Goal: Task Accomplishment & Management: Use online tool/utility

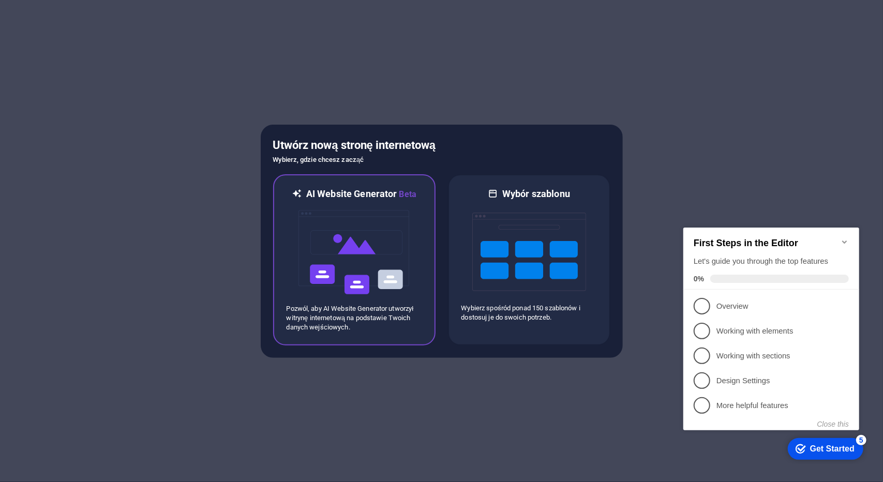
click at [388, 219] on img at bounding box center [354, 252] width 114 height 103
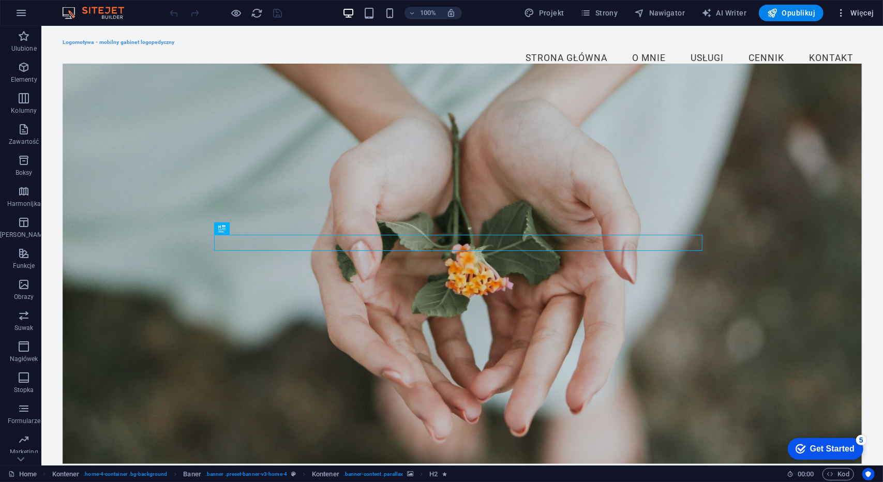
click at [869, 13] on span "Więcej" at bounding box center [854, 13] width 38 height 10
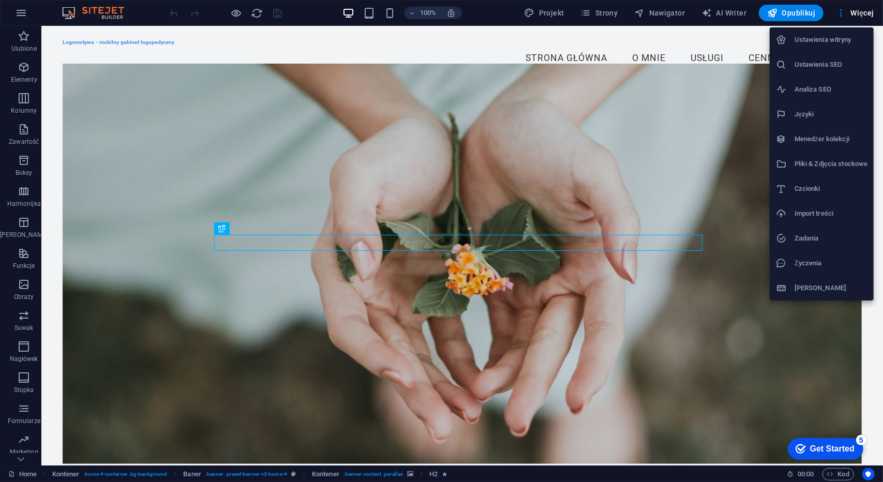
click at [122, 44] on div at bounding box center [441, 241] width 883 height 482
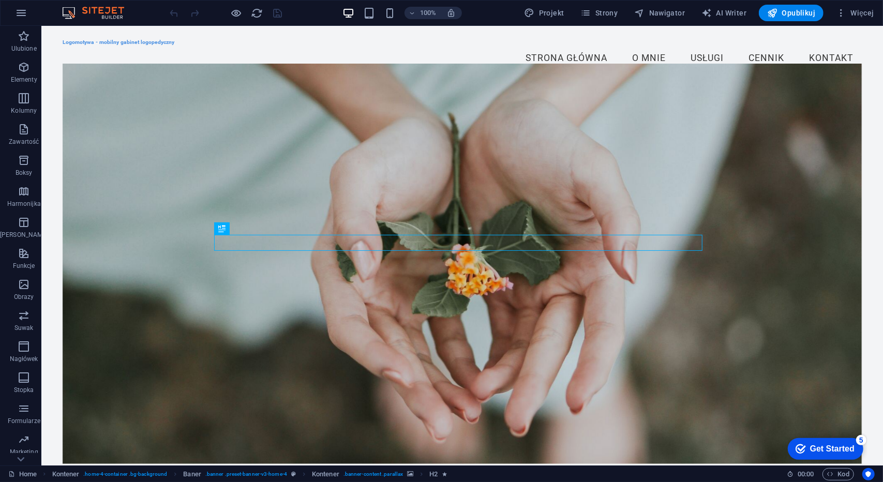
click at [115, 55] on div "Logomotywa - mobilny gabinet logopedyczny Menu Strona Główna O Mnie Usługi Cenn…" at bounding box center [461, 54] width 841 height 58
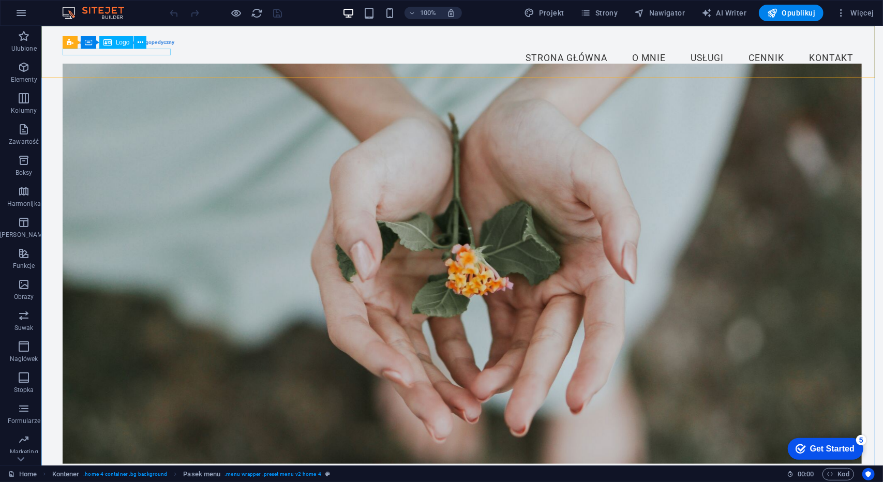
click at [108, 41] on icon at bounding box center [107, 42] width 8 height 12
drag, startPoint x: 113, startPoint y: 42, endPoint x: 139, endPoint y: 44, distance: 25.4
click at [139, 44] on div "Pasek menu Kontener Logo" at bounding box center [108, 42] width 91 height 13
click at [138, 45] on div "Logomotywa - mobilny gabinet logopedyczny" at bounding box center [461, 42] width 799 height 6
click at [139, 44] on icon at bounding box center [141, 42] width 6 height 11
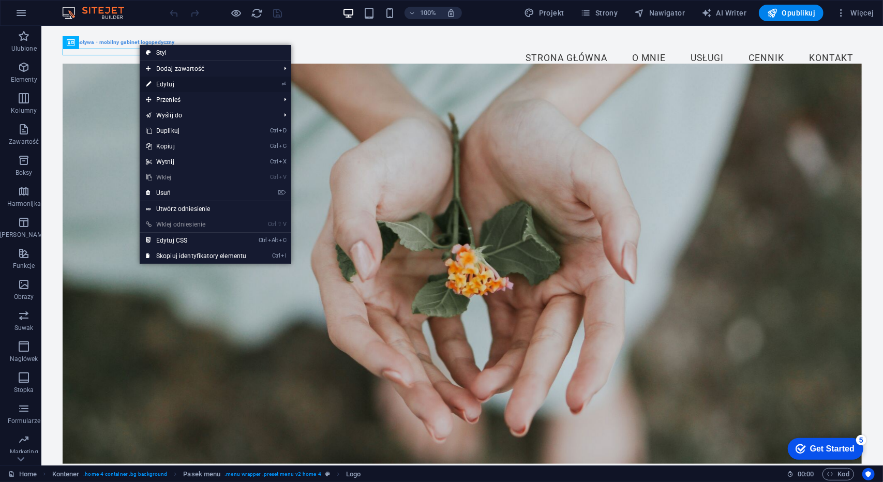
click at [175, 84] on link "⏎ Edytuj" at bounding box center [196, 85] width 113 height 16
select select "px"
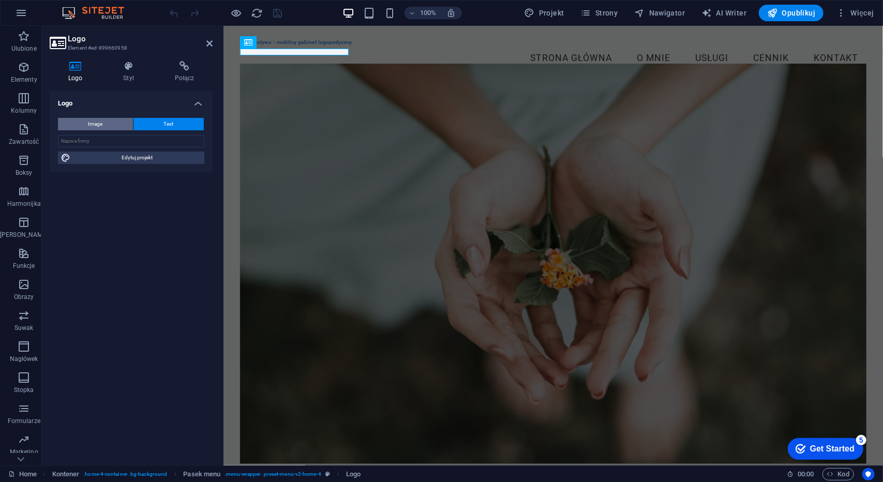
click at [117, 120] on button "Image" at bounding box center [95, 124] width 75 height 12
select select "DISABLED_OPTION_VALUE"
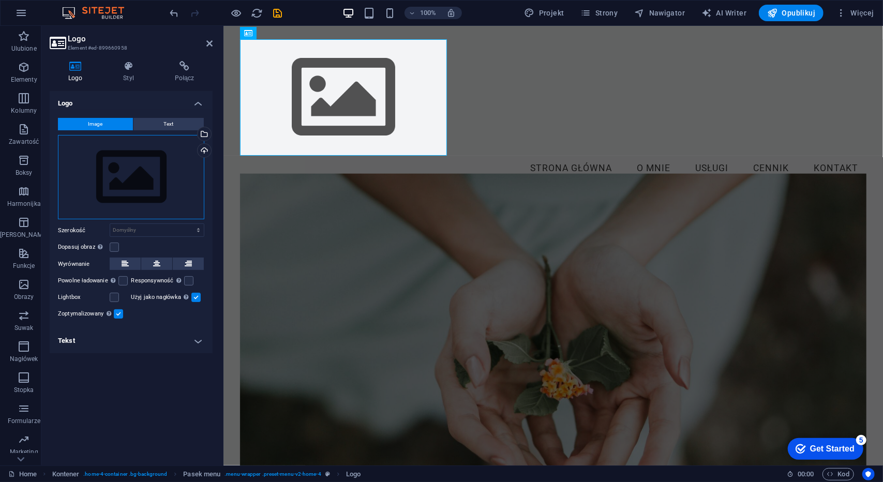
click at [167, 180] on div "Przeciągnij pliki tutaj, kliknij, aby wybrać pliki lub wybierz pliki z Plików l…" at bounding box center [131, 177] width 146 height 85
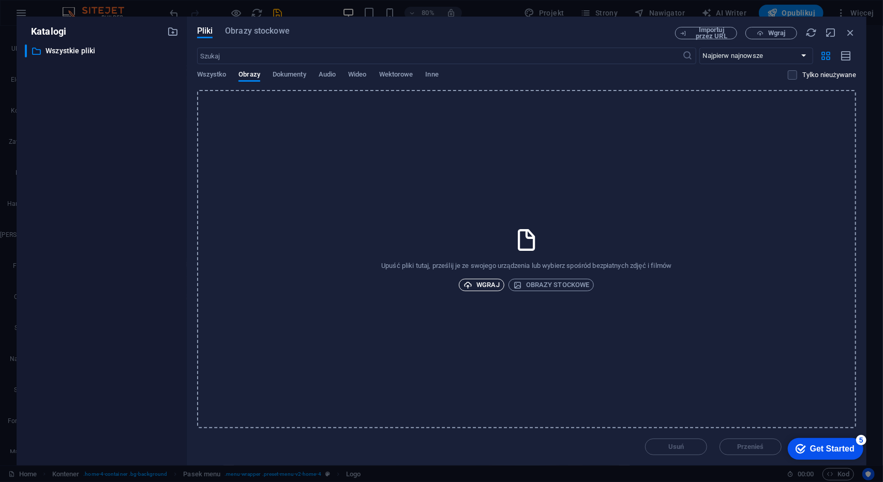
click at [492, 287] on span "Wgraj" at bounding box center [481, 285] width 36 height 12
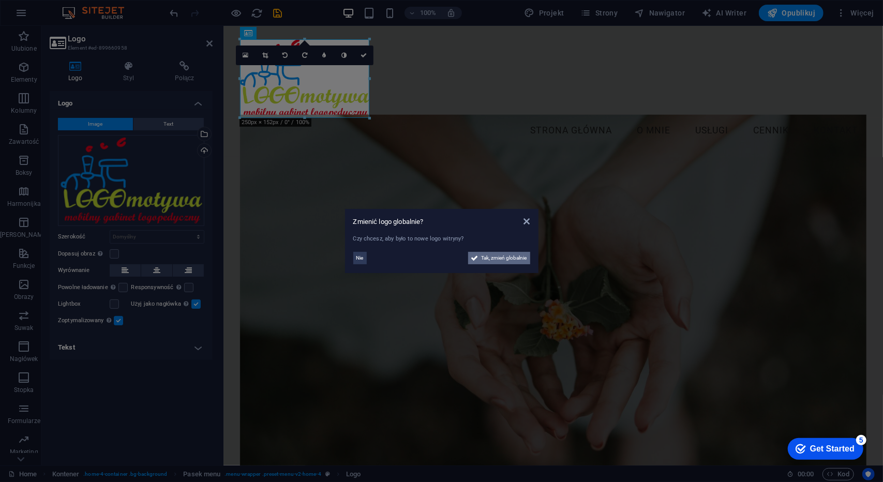
click at [493, 255] on span "Tak, zmień globalnie" at bounding box center [503, 258] width 45 height 12
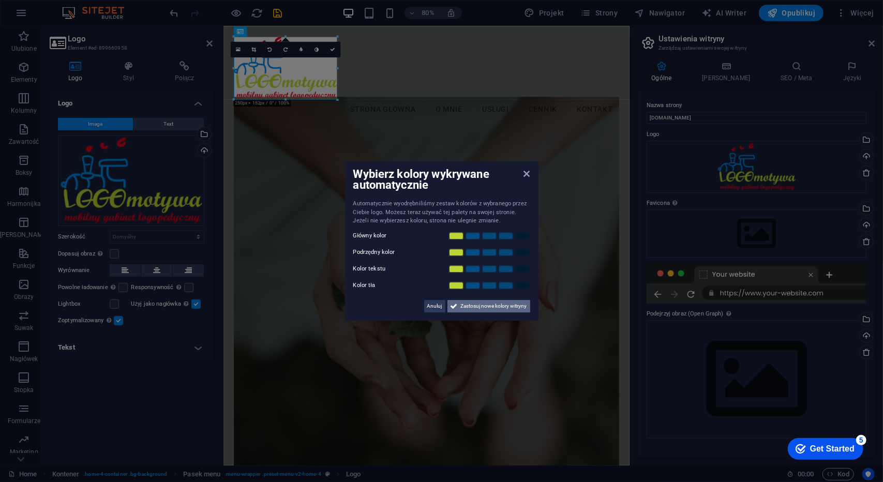
click at [464, 303] on span "Zastosuj nowe kolory witryny" at bounding box center [494, 306] width 66 height 12
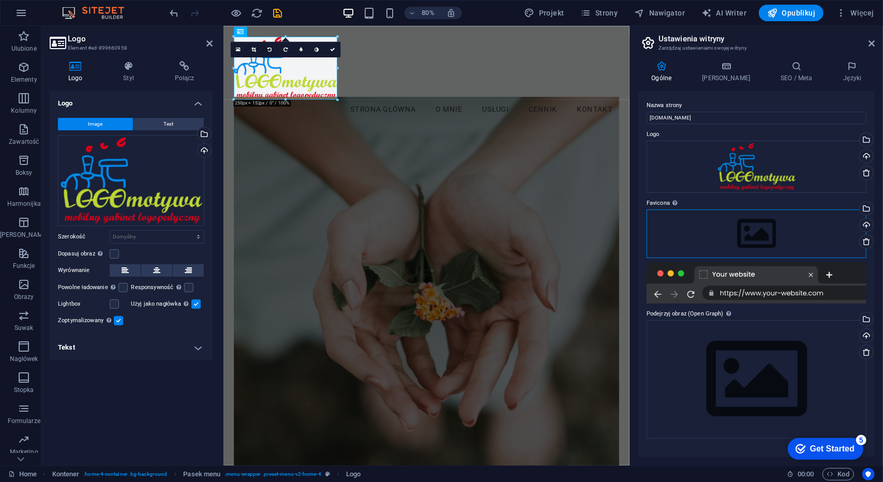
click at [769, 229] on div "Przeciągnij pliki tutaj, kliknij, aby wybrać pliki lub wybierz pliki z Plików l…" at bounding box center [756, 233] width 220 height 49
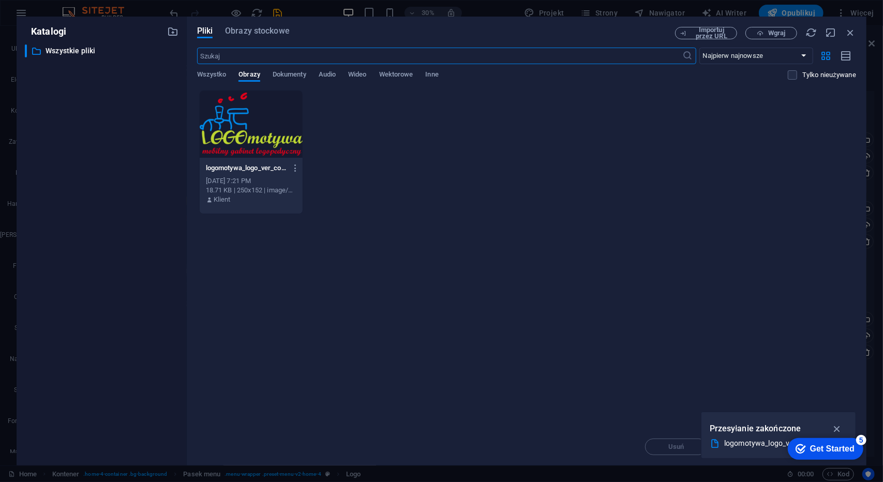
click at [265, 134] on div at bounding box center [251, 123] width 103 height 67
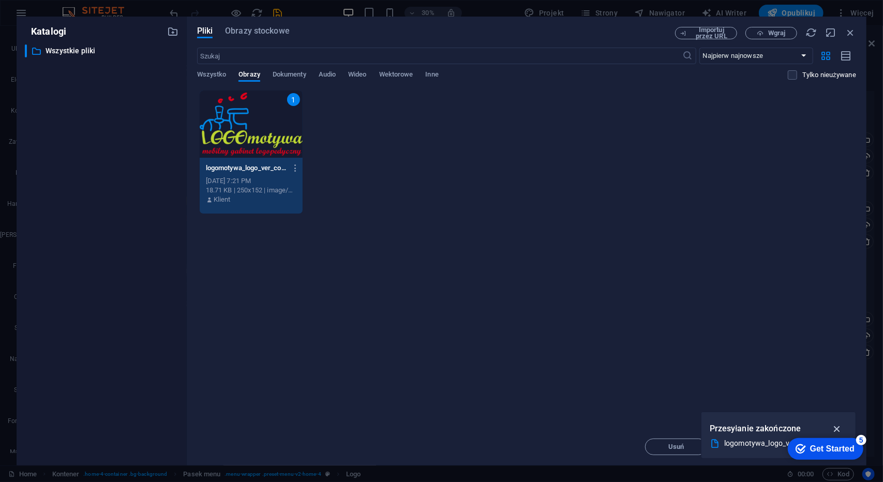
click at [832, 428] on icon "button" at bounding box center [837, 428] width 12 height 11
drag, startPoint x: 844, startPoint y: 447, endPoint x: 772, endPoint y: 357, distance: 115.1
click html "checkmark Get Started 5 First Steps in the Editor Let's guide you through the t…"
click at [820, 440] on div "checkmark Get Started 5" at bounding box center [824, 448] width 75 height 22
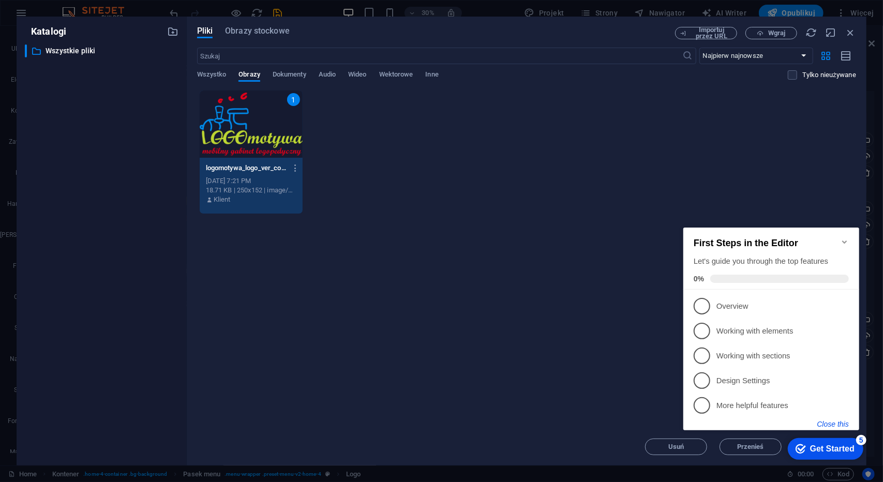
click at [821, 422] on button "Close this" at bounding box center [832, 423] width 32 height 8
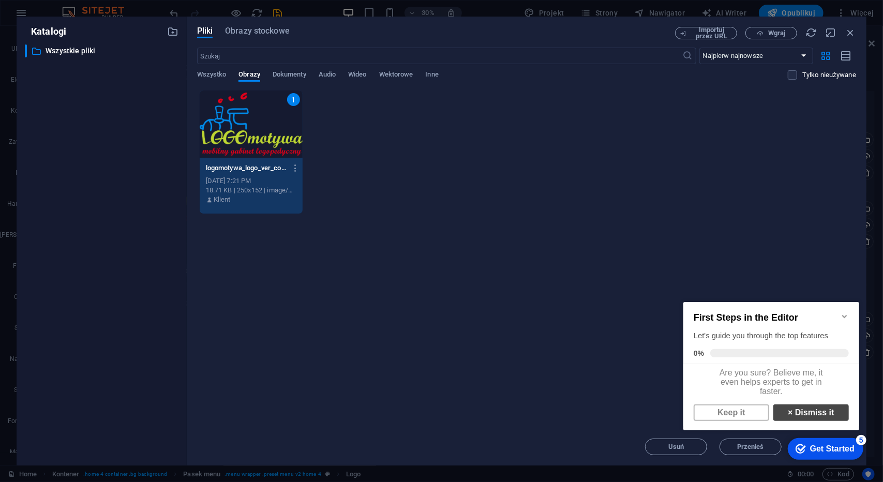
click at [793, 419] on link "× Dismiss it" at bounding box center [809, 412] width 75 height 17
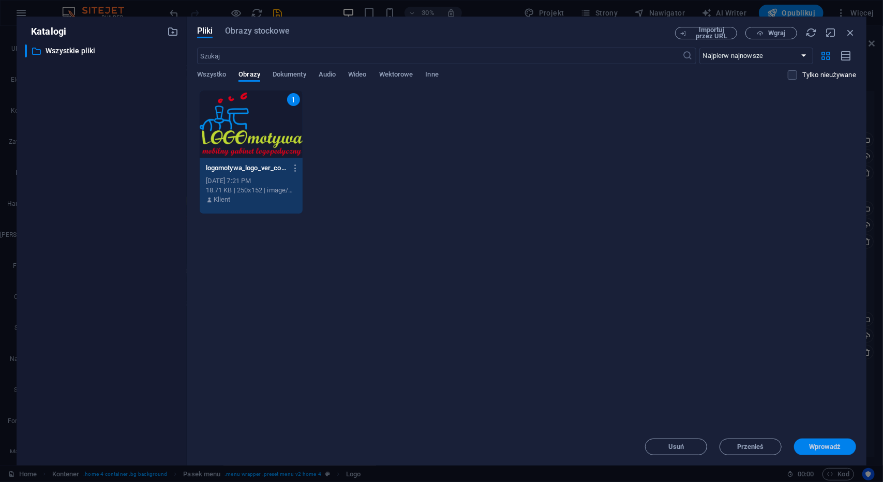
click at [814, 452] on button "Wprowadź" at bounding box center [825, 446] width 62 height 17
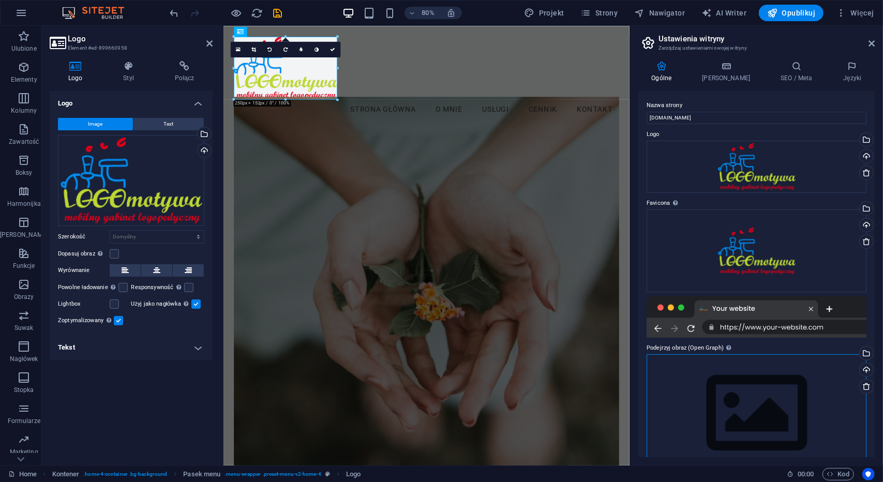
click at [750, 390] on div "Przeciągnij pliki tutaj, kliknij, aby wybrać pliki lub wybierz pliki z Plików l…" at bounding box center [756, 413] width 220 height 118
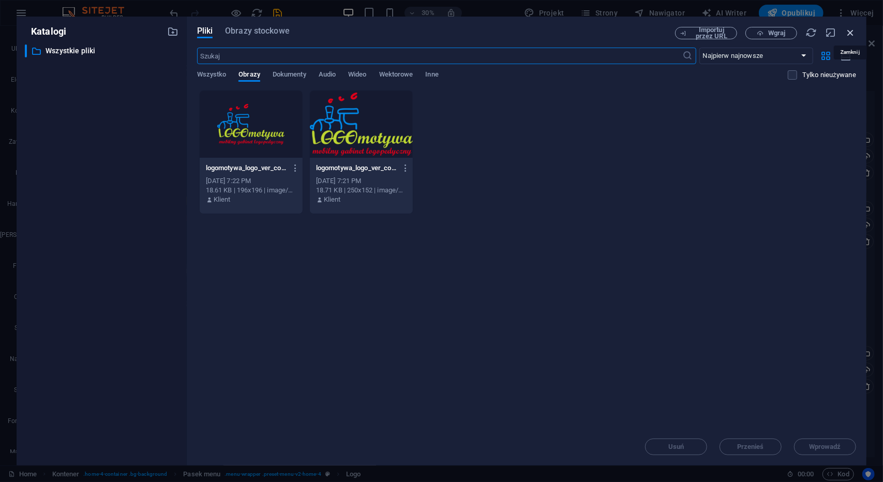
click at [848, 36] on icon "button" at bounding box center [849, 32] width 11 height 11
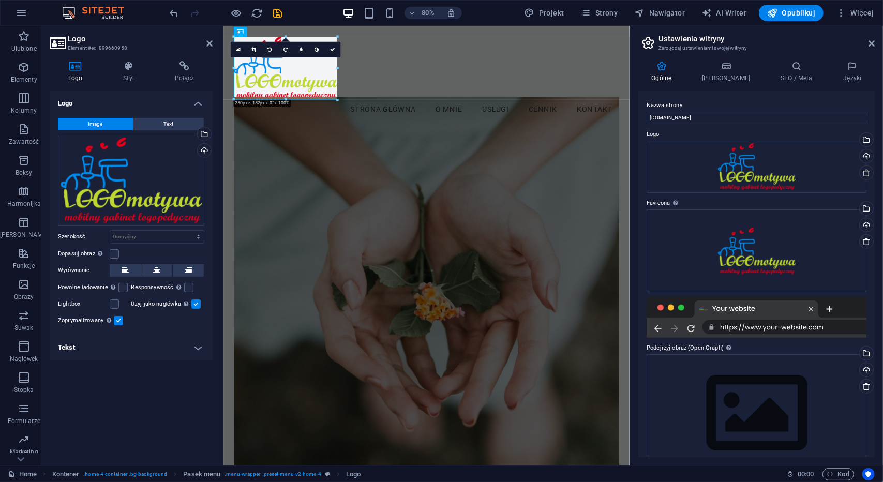
scroll to position [23, 0]
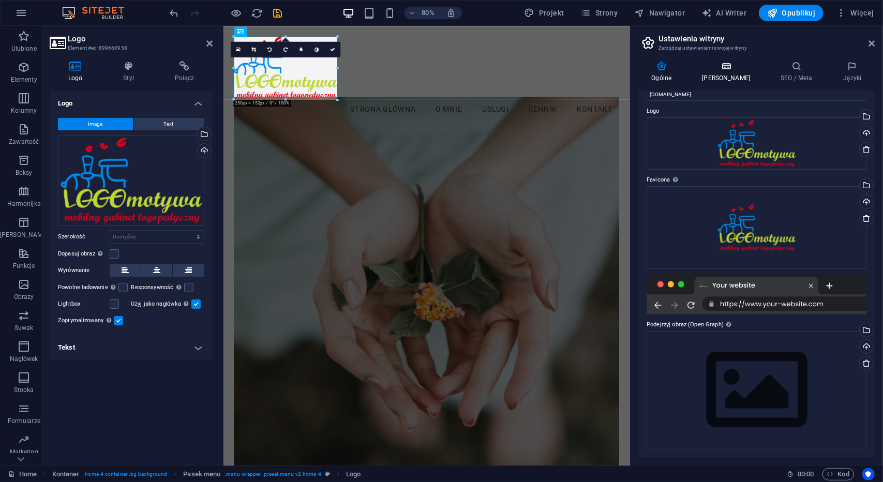
click at [732, 69] on icon at bounding box center [726, 66] width 74 height 10
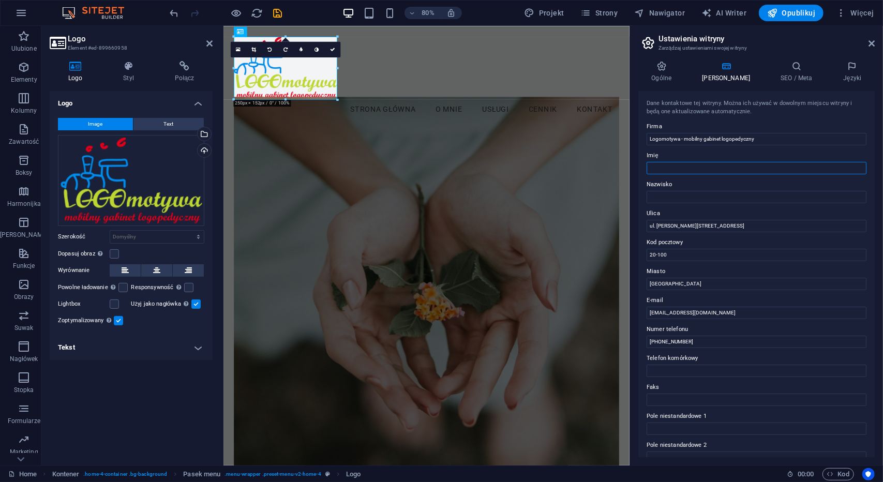
click at [720, 167] on input "Imię" at bounding box center [756, 168] width 220 height 12
type input "Elżbieta"
type input "Szabelska"
drag, startPoint x: 661, startPoint y: 341, endPoint x: 744, endPoint y: 341, distance: 83.8
click at [744, 341] on input "+48 123 456 789" at bounding box center [756, 342] width 220 height 12
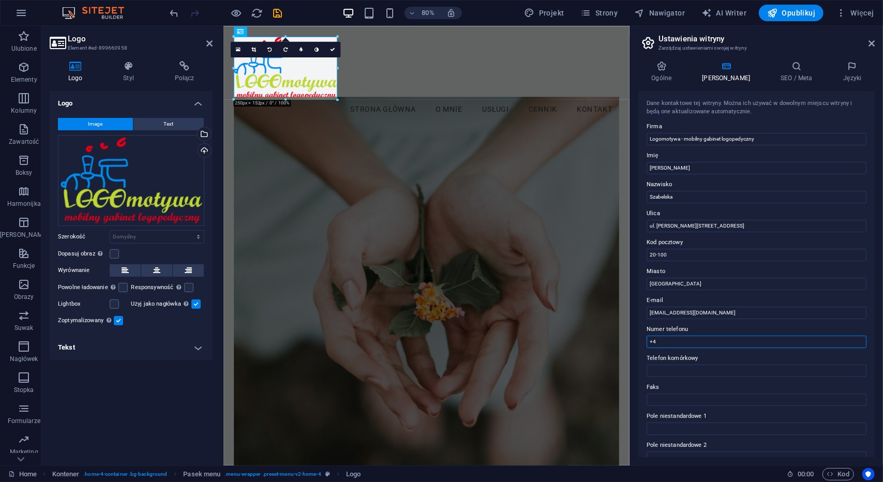
type input "+"
type input "[PHONE_NUMBER]"
drag, startPoint x: 871, startPoint y: 229, endPoint x: 876, endPoint y: 285, distance: 56.6
click at [876, 285] on div "Ogólne Dane SEO / Meta Języki Nazwa strony logomotywa.lublin.pl Logo Przeciągni…" at bounding box center [756, 259] width 253 height 413
drag, startPoint x: 874, startPoint y: 276, endPoint x: 872, endPoint y: 371, distance: 95.2
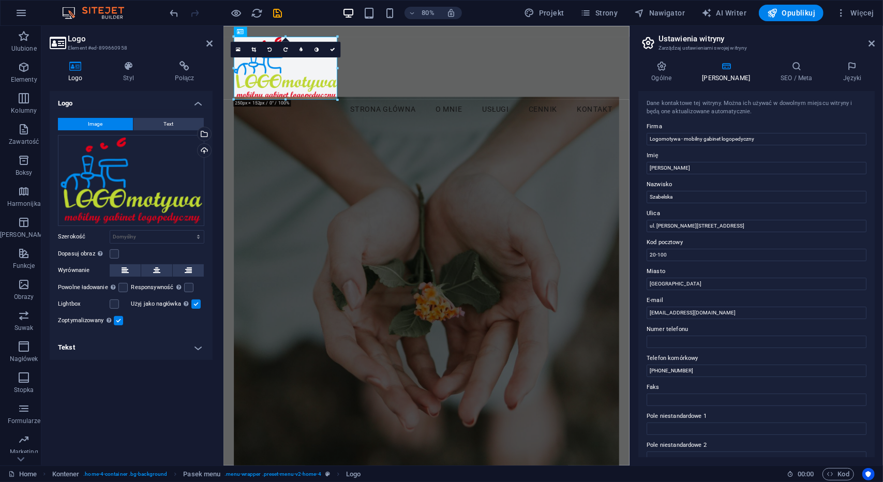
click at [872, 371] on div "Ogólne Dane SEO / Meta Języki Nazwa strony logomotywa.lublin.pl Logo Przeciągni…" at bounding box center [756, 259] width 253 height 413
click at [872, 371] on div "Dane kontaktowe tej witryny. Można ich używać w dowolnym miejscu witryny i będą…" at bounding box center [756, 274] width 236 height 366
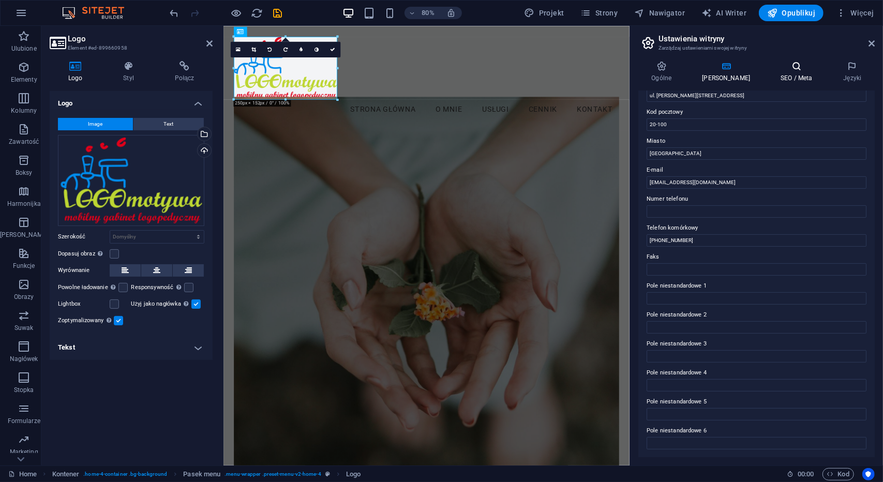
click at [775, 71] on icon at bounding box center [796, 66] width 58 height 10
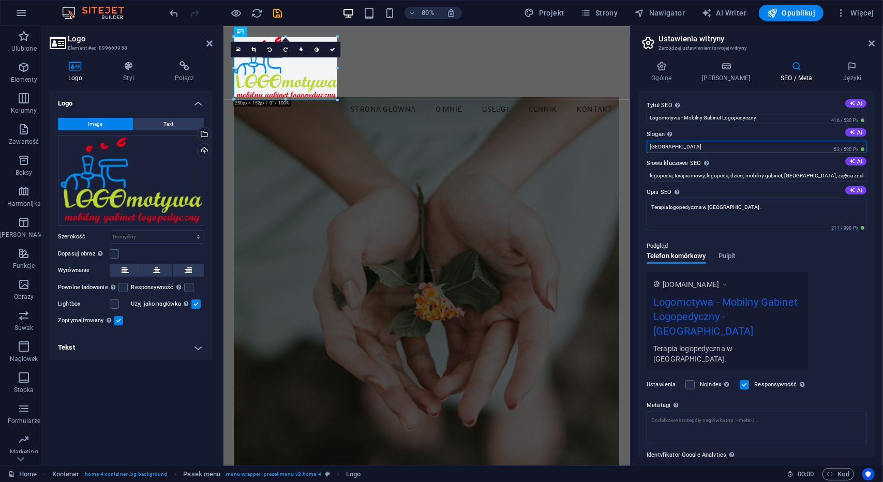
drag, startPoint x: 967, startPoint y: 169, endPoint x: 689, endPoint y: 183, distance: 278.5
click at [692, 143] on input "Berlin" at bounding box center [756, 147] width 220 height 12
type input "B"
drag, startPoint x: 874, startPoint y: 259, endPoint x: 876, endPoint y: 299, distance: 40.9
click at [876, 299] on div "Ogólne Dane SEO / Meta Języki Nazwa strony logomotywa.lublin.pl Logo Przeciągni…" at bounding box center [756, 259] width 253 height 413
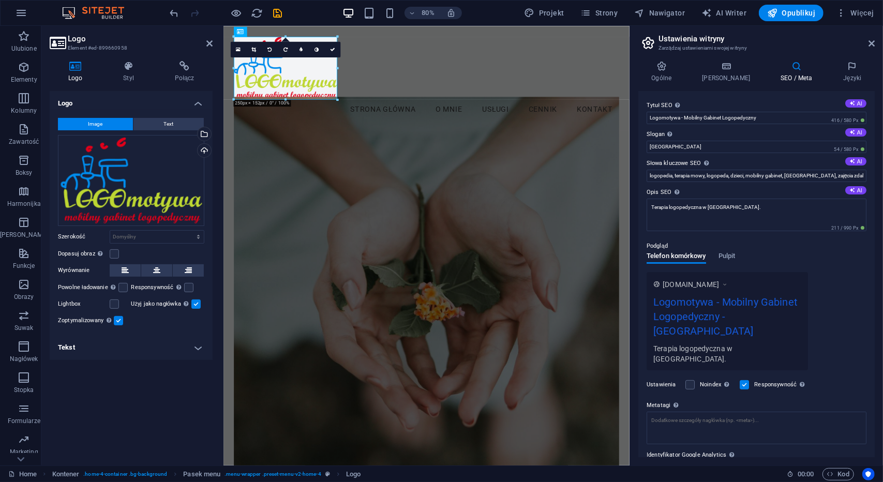
scroll to position [27, 0]
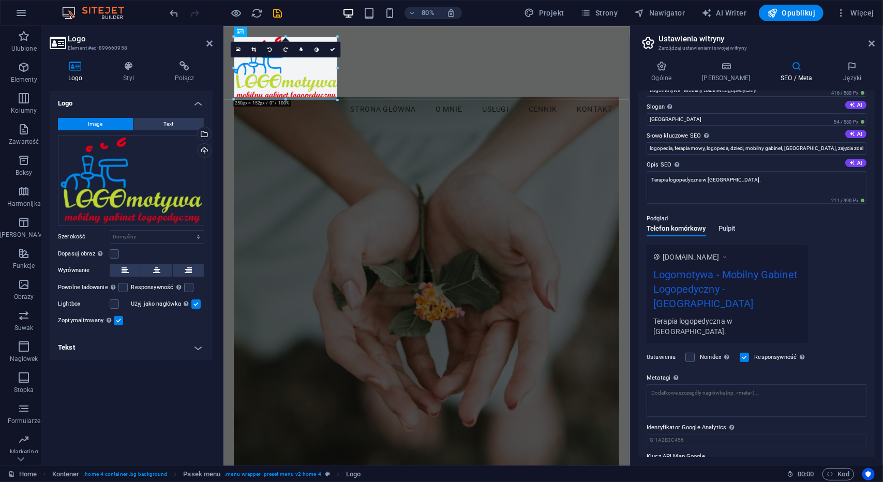
click at [722, 231] on span "Pulpit" at bounding box center [726, 229] width 17 height 14
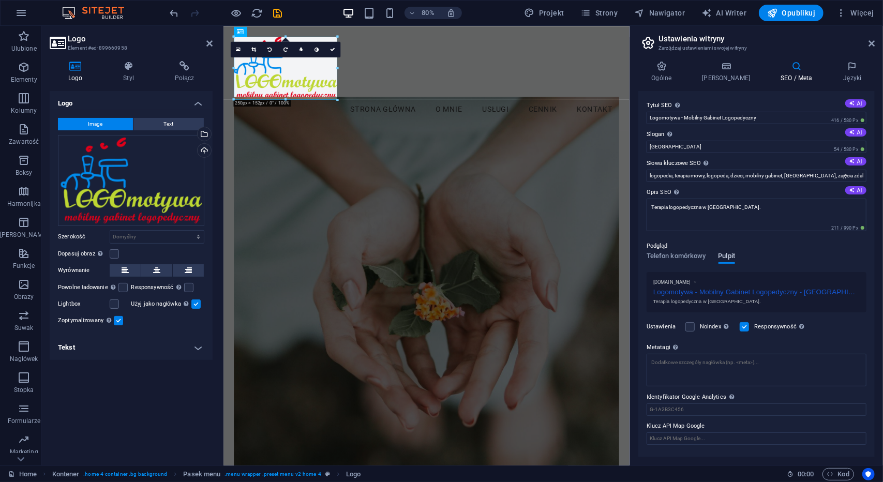
scroll to position [0, 0]
click at [697, 257] on span "Telefon komórkowy" at bounding box center [675, 257] width 59 height 14
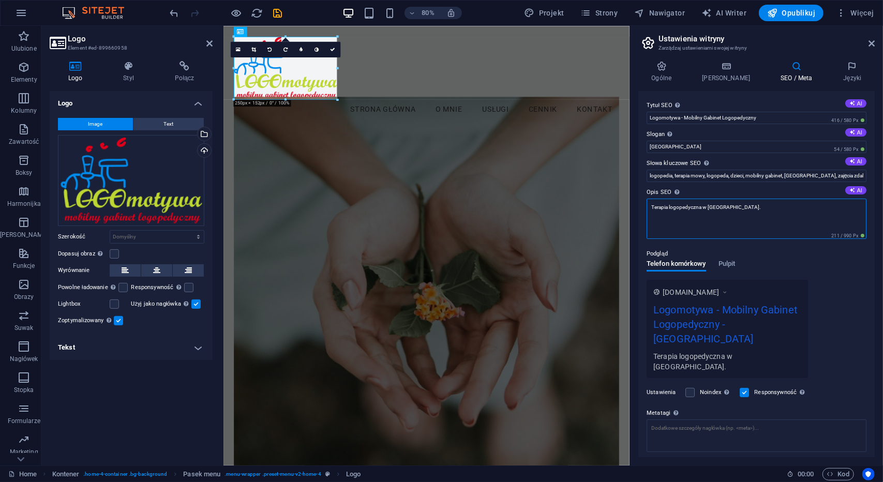
click at [743, 210] on textarea "Terapia logopedyczna w Lublinie." at bounding box center [756, 219] width 220 height 40
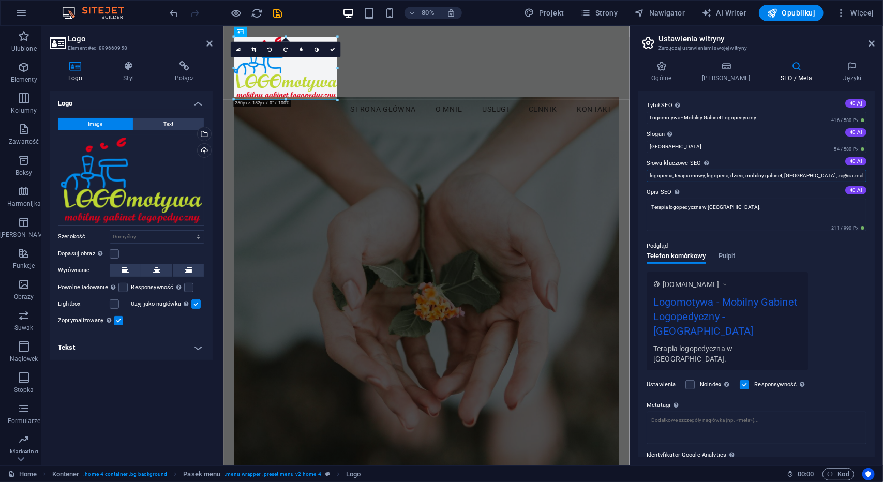
scroll to position [0, 28]
drag, startPoint x: 828, startPoint y: 176, endPoint x: 852, endPoint y: 174, distance: 23.4
click at [876, 175] on div "Ogólne Dane SEO / Meta Języki Nazwa strony logomotywa.lublin.pl Logo Przeciągni…" at bounding box center [756, 259] width 253 height 413
click at [836, 173] on input "logopedia, terapia mowy, logopeda, dzieci, mobilny gabinet, Lublin, zajęcia zda…" at bounding box center [756, 176] width 220 height 12
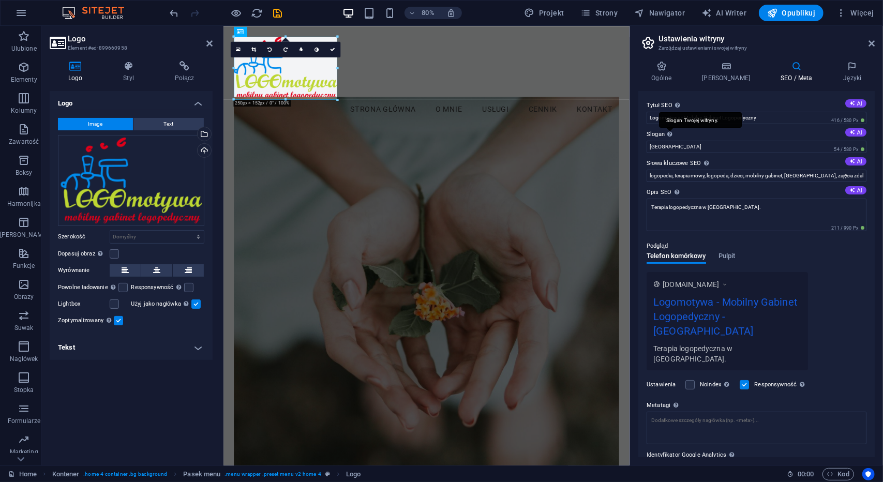
click at [671, 128] on div "Slogan Twojej witryny." at bounding box center [700, 120] width 83 height 16
click at [671, 141] on input "[GEOGRAPHIC_DATA]" at bounding box center [756, 147] width 220 height 12
drag, startPoint x: 944, startPoint y: 140, endPoint x: 853, endPoint y: 140, distance: 91.0
click at [748, 146] on input "[GEOGRAPHIC_DATA]" at bounding box center [756, 147] width 220 height 12
click at [765, 146] on input "[GEOGRAPHIC_DATA]" at bounding box center [756, 147] width 220 height 12
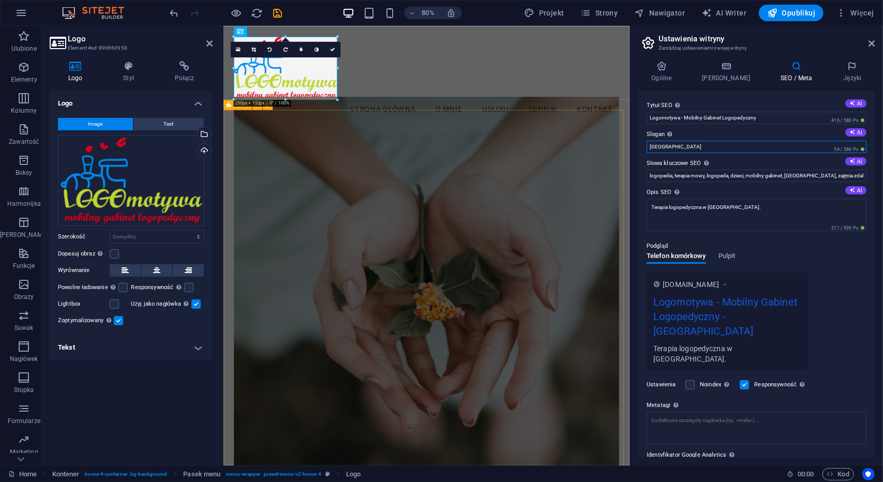
click at [702, 143] on input "[GEOGRAPHIC_DATA]" at bounding box center [756, 147] width 220 height 12
paste input "ogomotywa – Mowa rusza z miejsca! Profesjonalna terapia logopedyczna z dojazdem…"
click at [663, 146] on input "Logomotywa – Mowa rusza z miejsca! Profesjonalna terapia logopedyczna z dojazde…" at bounding box center [756, 147] width 220 height 12
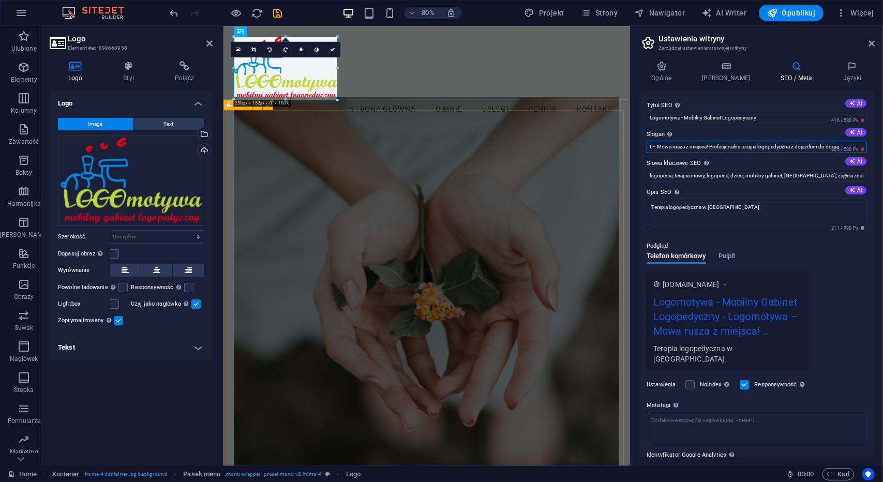
scroll to position [0, 0]
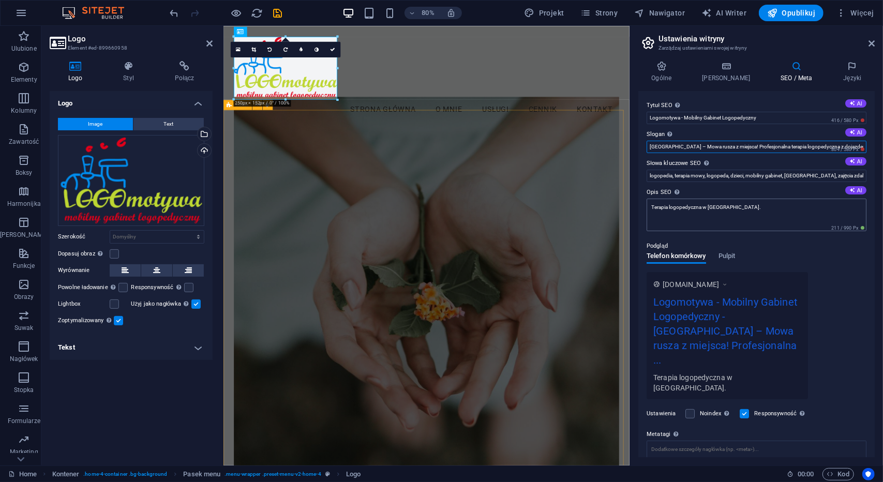
type input "Lublin – Mowa rusza z miejsca! Profesjonalna terapia logopedyczna z dojazdem do…"
click at [762, 212] on textarea "Terapia logopedyczna w Lublinie." at bounding box center [756, 215] width 220 height 33
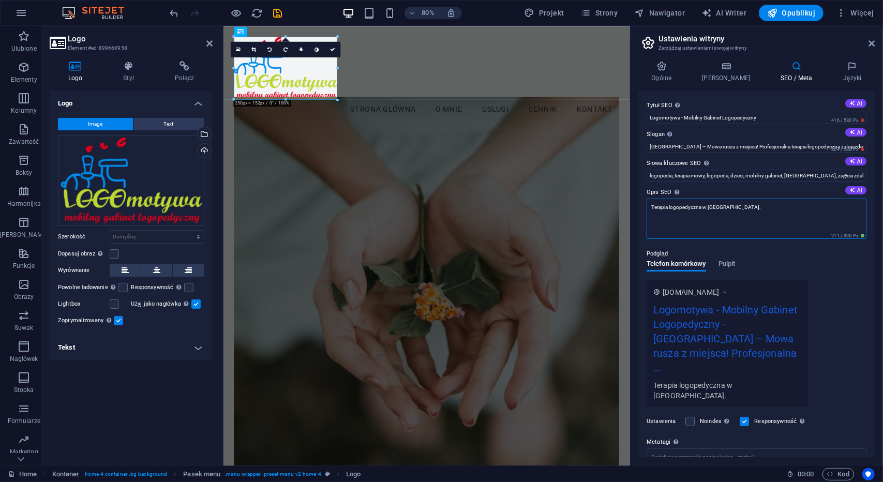
click at [657, 199] on textarea "Terapia logopedyczna w Lublinie." at bounding box center [756, 219] width 220 height 40
paste textarea "Logomotywa – Mobilny Gabinet Logopedyczny w Lublinie oferuje profesjonalną diag…"
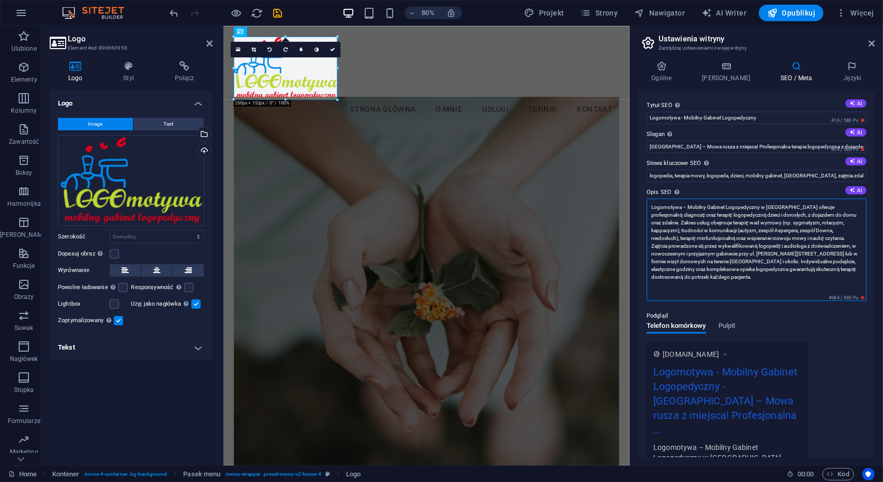
type textarea "Logomotywa – Mobilny Gabinet Logopedyczny w Lublinie oferuje profesjonalną diag…"
click at [840, 321] on div "Podgląd Telefon komórkowy Pulpit www.example.com Logomotywa - Mobilny Gabinet L…" at bounding box center [756, 405] width 220 height 209
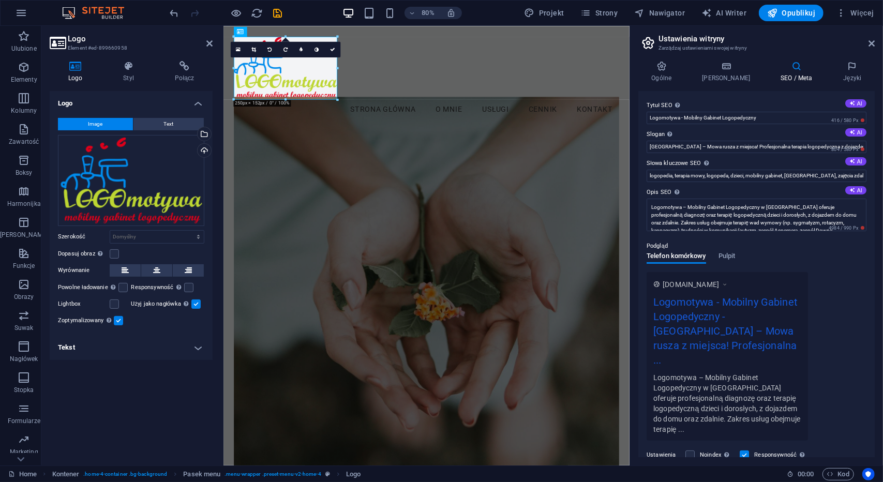
click at [839, 296] on div "www.example.com Logomotywa - Mobilny Gabinet Logopedyczny - Lublin – Mowa rusza…" at bounding box center [756, 356] width 220 height 169
click at [788, 177] on input "logopedia, terapia mowy, logopeda, dzieci, mobilny gabinet, Lublin, zajęcia zda…" at bounding box center [756, 176] width 220 height 12
click at [776, 175] on input "logopedia, terapia mowy, logopeda, dzieci, mobilny gabinet, Lublin, zajęcia zda…" at bounding box center [756, 176] width 220 height 12
paste input "Lublin, diagnoza i terapia wad wymowy, dzieci, logopeda, logopedia, mobilny gab…"
drag, startPoint x: 942, startPoint y: 200, endPoint x: 665, endPoint y: 208, distance: 277.8
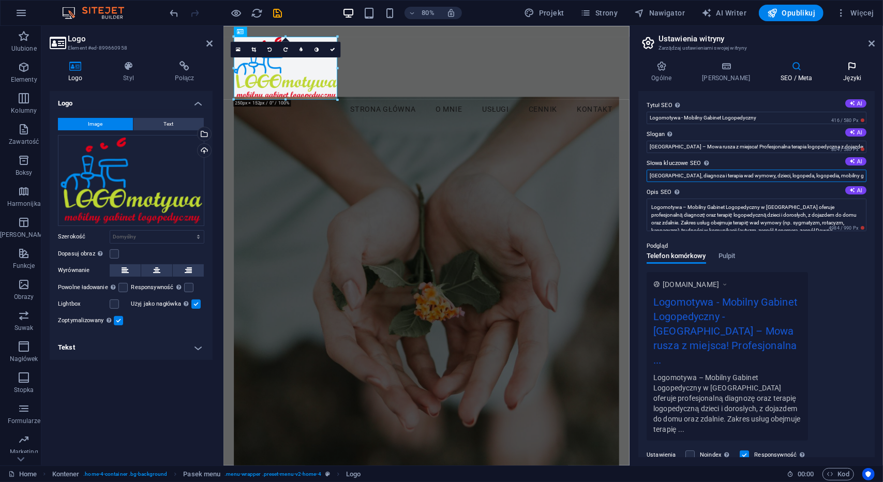
type input "Lublin, diagnoza i terapia wad wymowy, dzieci, logopeda, logopedia, mobilny gab…"
click at [845, 80] on h4 "Języki" at bounding box center [851, 72] width 45 height 22
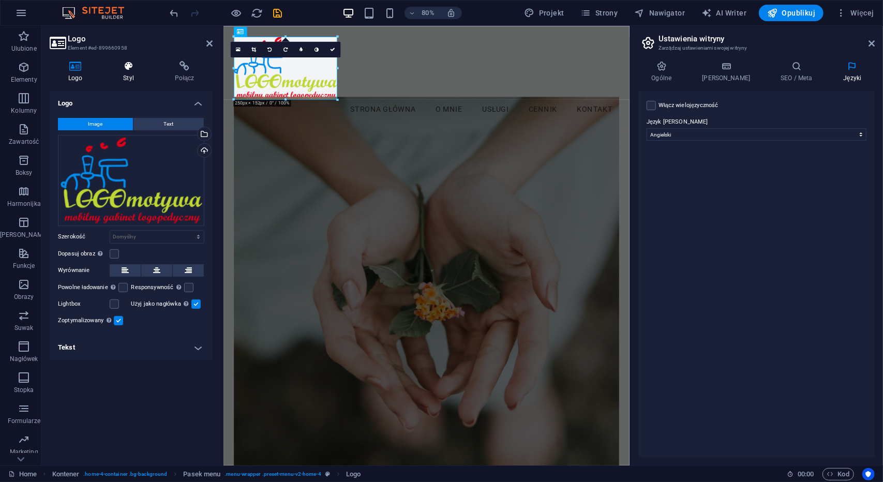
click at [120, 68] on icon at bounding box center [129, 66] width 48 height 10
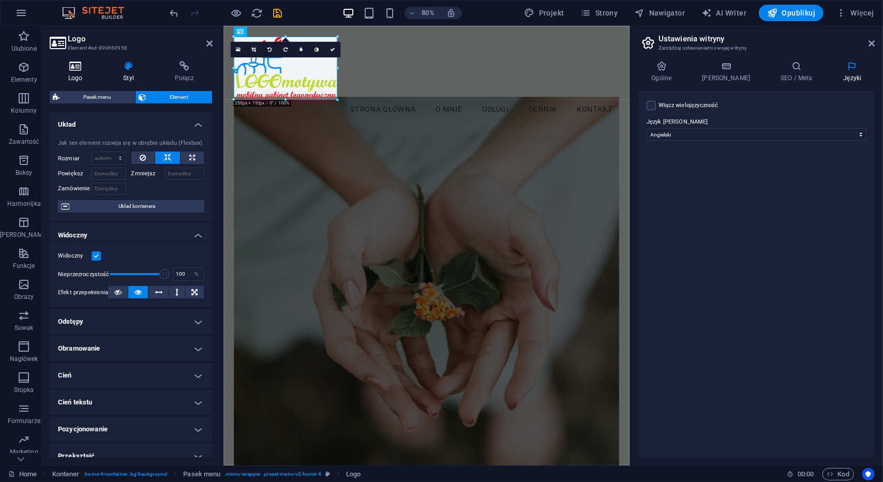
click at [84, 66] on icon at bounding box center [75, 66] width 51 height 10
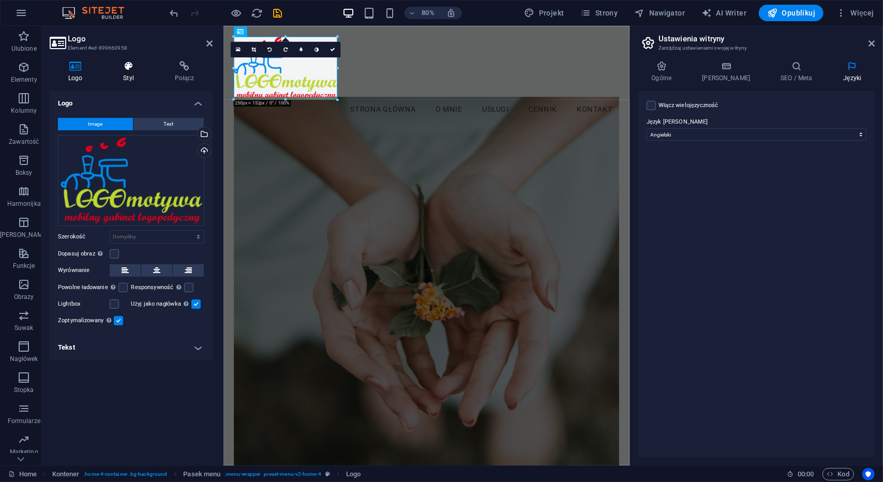
click at [122, 67] on icon at bounding box center [129, 66] width 48 height 10
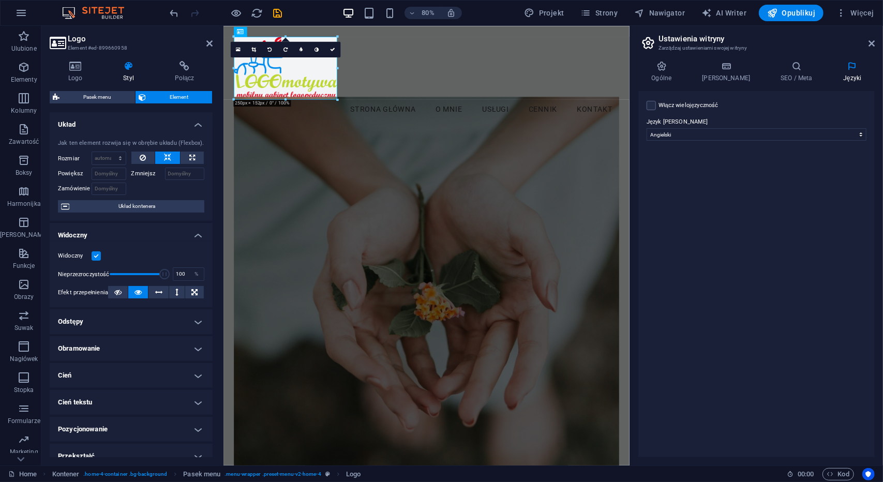
click at [188, 318] on h4 "Odstępy" at bounding box center [131, 321] width 163 height 25
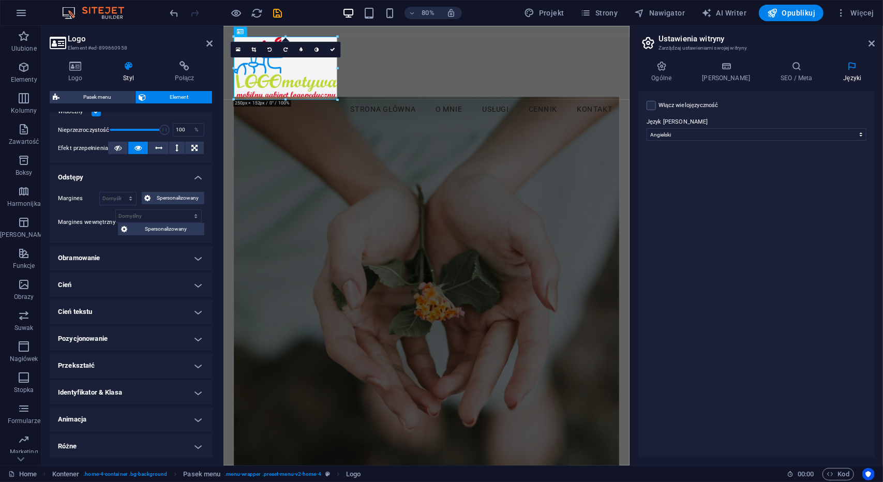
scroll to position [145, 0]
click at [178, 330] on h4 "Pozycjonowanie" at bounding box center [131, 338] width 163 height 25
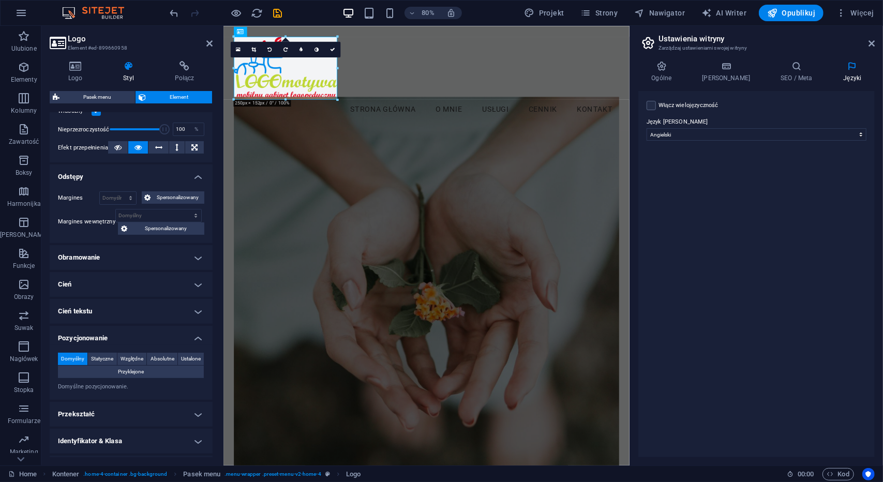
drag, startPoint x: 212, startPoint y: 322, endPoint x: 208, endPoint y: 326, distance: 6.2
click at [208, 337] on div "Logo Styl Połącz Logo Image Text Przeciągnij pliki tutaj, kliknij, aby wybrać p…" at bounding box center [130, 259] width 179 height 413
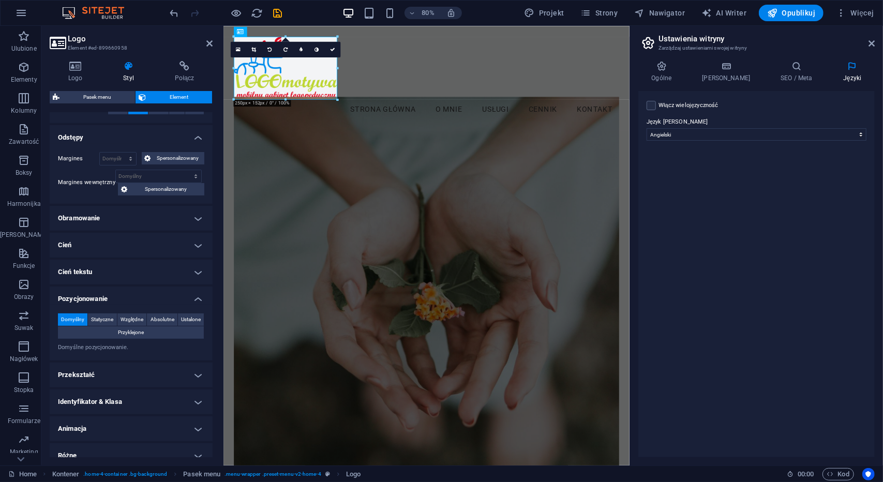
scroll to position [193, 0]
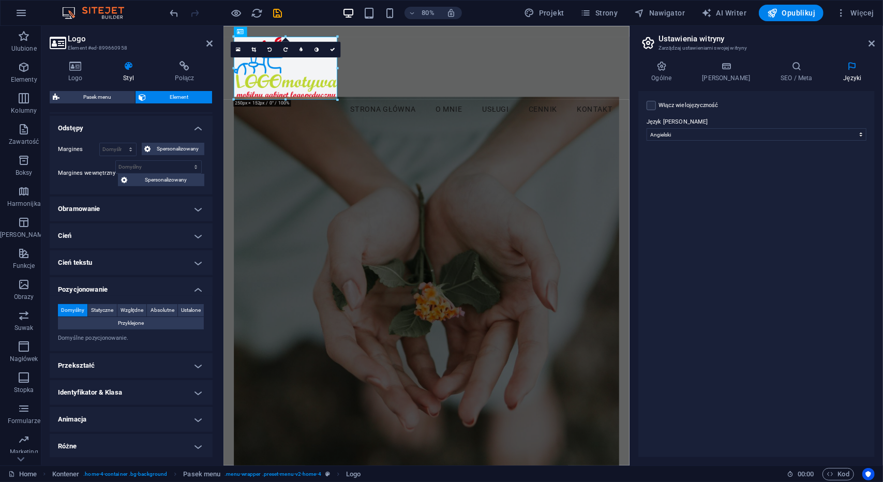
click at [150, 411] on h4 "Animacja" at bounding box center [131, 419] width 163 height 25
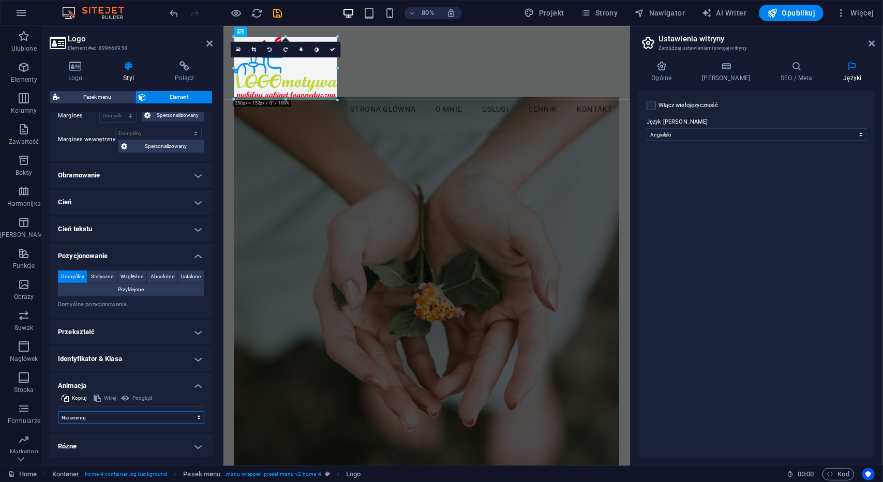
click at [169, 413] on select "Nie animuj Pokaż / Ukryj Przesuń w górę/w dół Powiększ/oddal Przesuń od lewej d…" at bounding box center [131, 417] width 146 height 12
select select "overlay"
click at [58, 411] on select "Nie animuj Pokaż / Ukryj Przesuń w górę/w dół Powiększ/oddal Przesuń od lewej d…" at bounding box center [131, 417] width 146 height 12
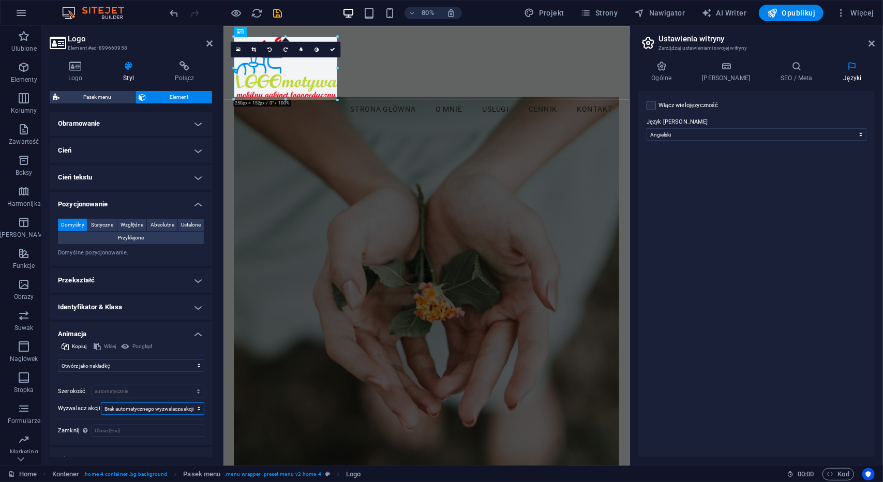
click at [185, 402] on select "Brak automatycznego wyzwalacza akcji Podczas ładowania strony Element przewinię…" at bounding box center [152, 408] width 103 height 12
select select "onload"
click at [101, 402] on select "Brak automatycznego wyzwalacza akcji Podczas ładowania strony Element przewinię…" at bounding box center [152, 408] width 103 height 12
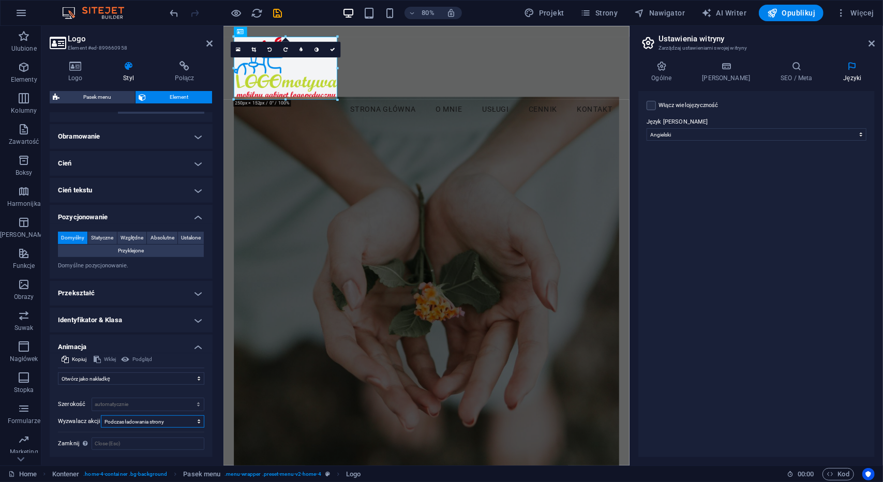
scroll to position [292, 0]
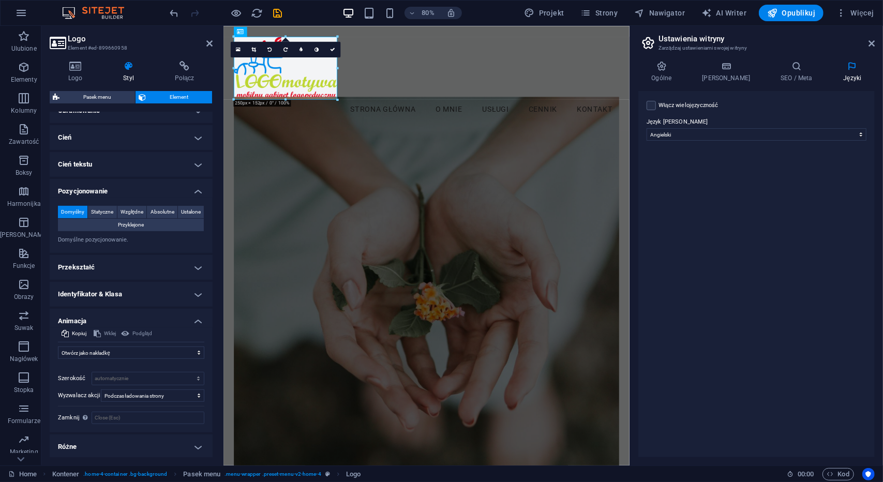
click at [129, 449] on h4 "Różne" at bounding box center [131, 446] width 163 height 25
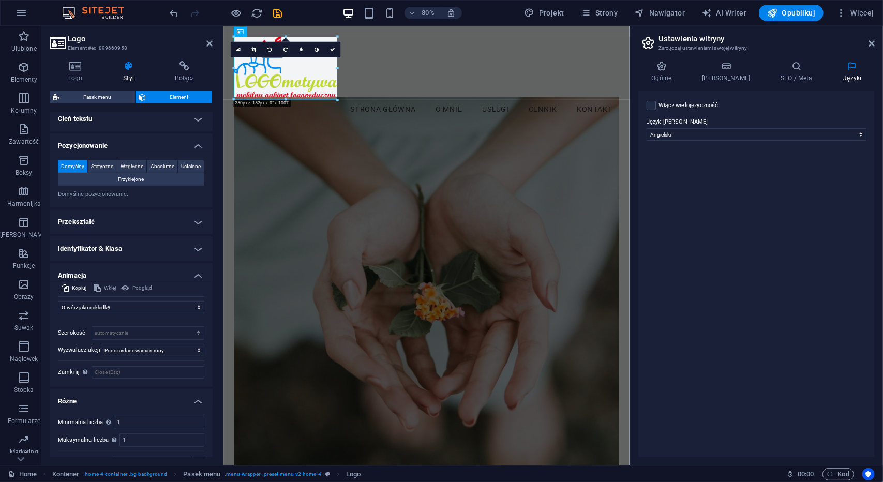
scroll to position [355, 0]
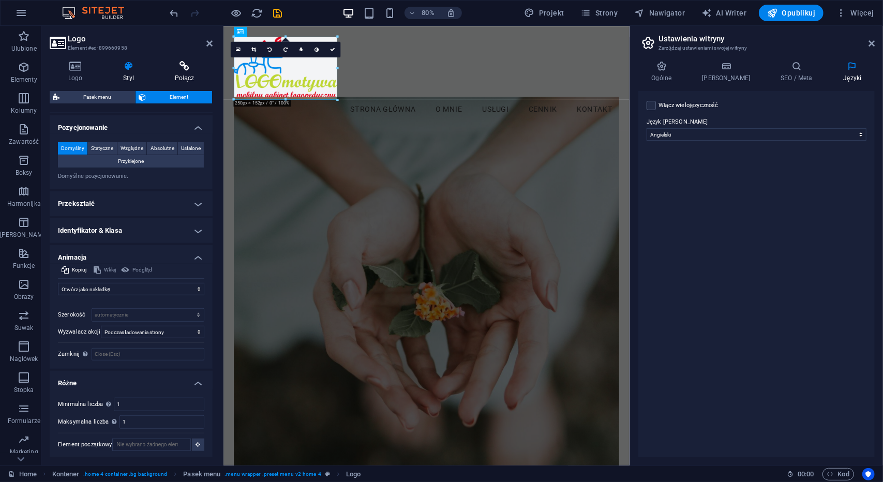
click at [179, 64] on icon at bounding box center [185, 66] width 56 height 10
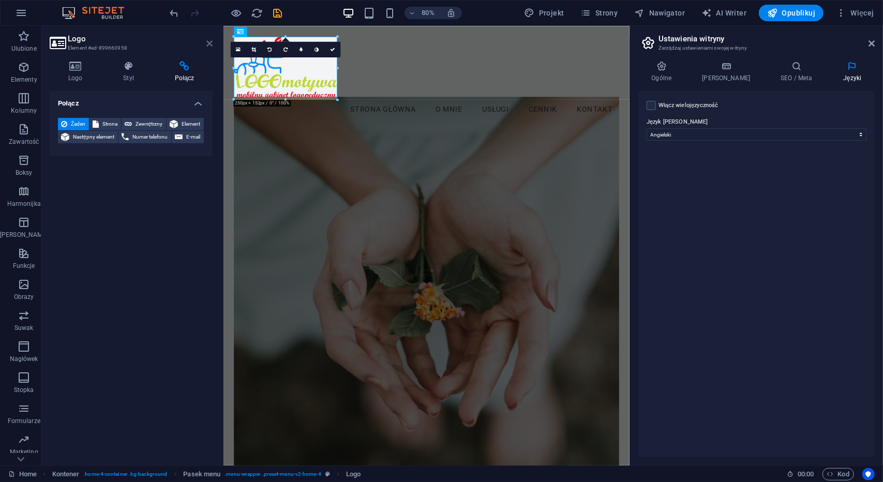
click at [208, 41] on icon at bounding box center [209, 43] width 6 height 8
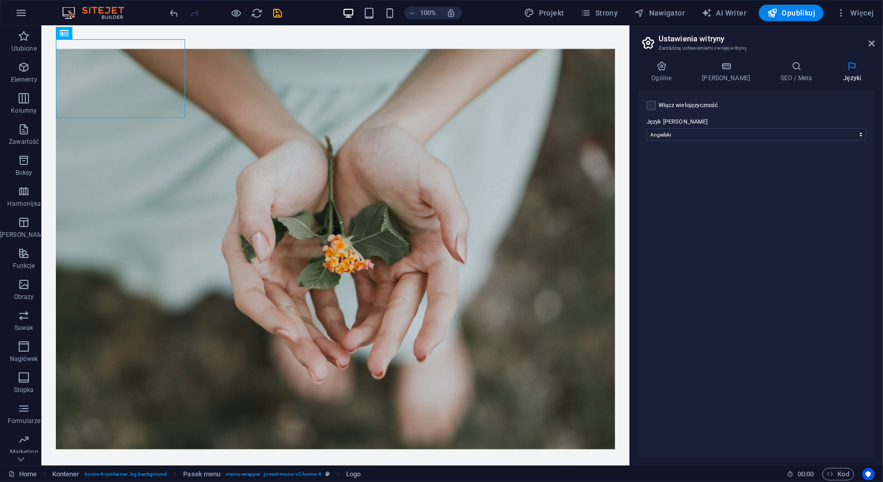
scroll to position [0, 0]
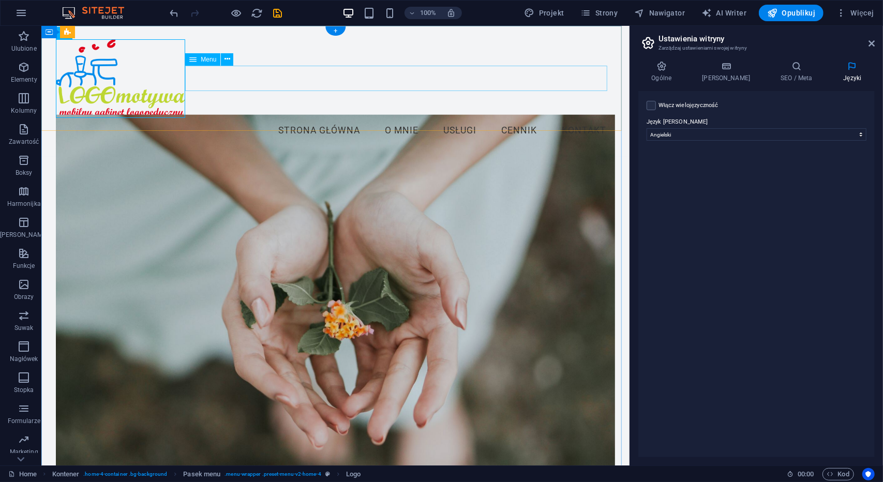
click at [324, 117] on nav "Strona Główna O Mnie Usługi Cennik Kontakt" at bounding box center [334, 130] width 558 height 26
click at [230, 56] on button at bounding box center [227, 59] width 12 height 12
click at [202, 57] on span "Menu" at bounding box center [209, 59] width 16 height 6
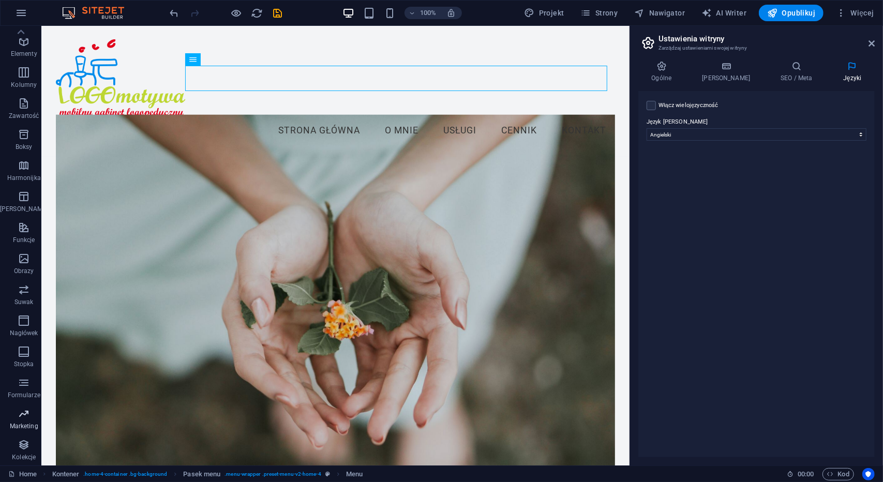
click at [19, 432] on span "Marketing" at bounding box center [24, 419] width 48 height 25
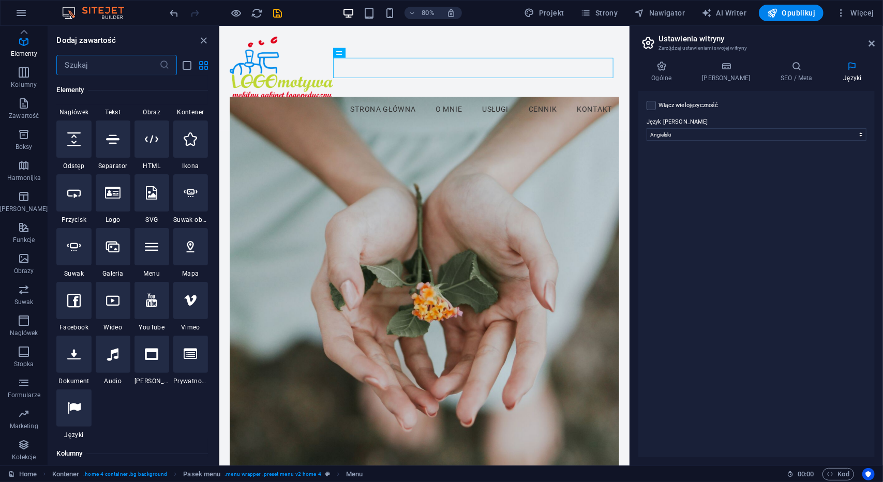
scroll to position [0, 0]
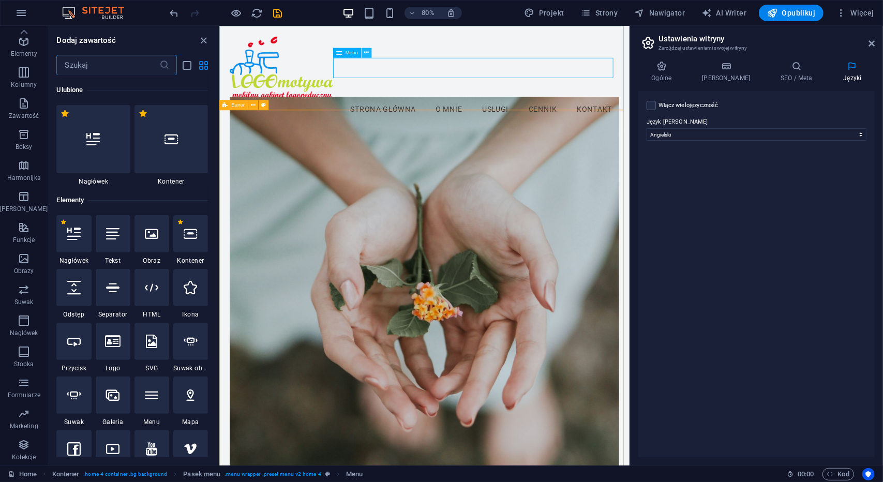
click at [364, 53] on icon at bounding box center [366, 52] width 5 height 9
click at [609, 9] on span "Strony" at bounding box center [599, 13] width 37 height 10
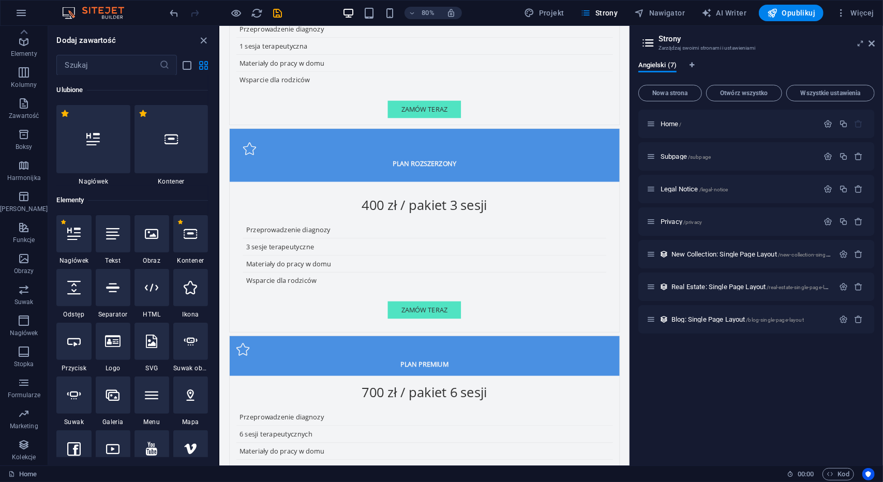
scroll to position [2861, 0]
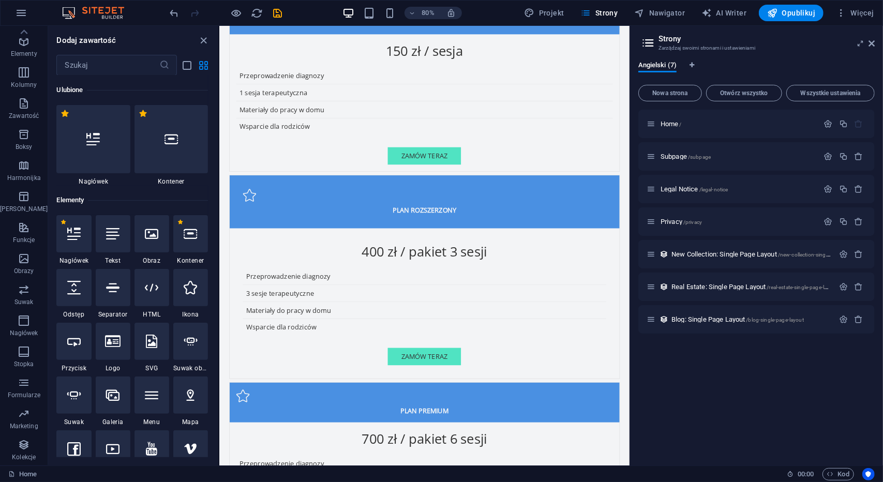
drag, startPoint x: 725, startPoint y: 50, endPoint x: 848, endPoint y: 331, distance: 306.5
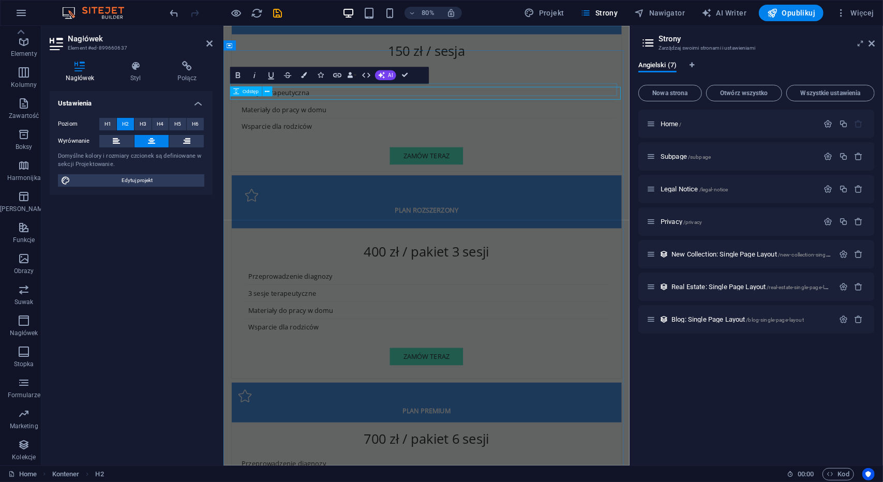
scroll to position [2857, 0]
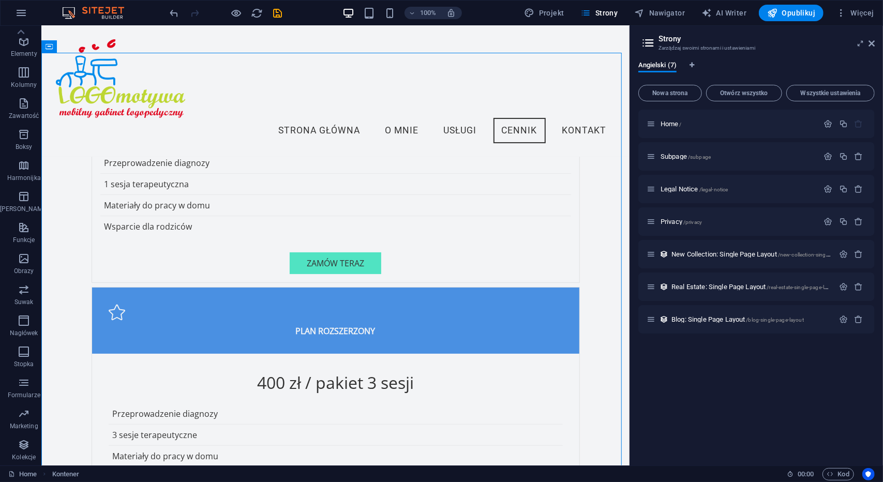
scroll to position [2780, 0]
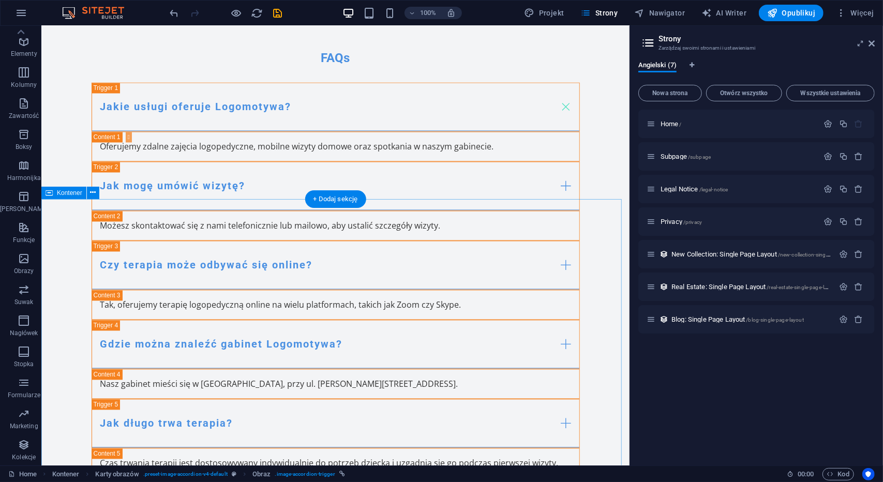
scroll to position [3983, 0]
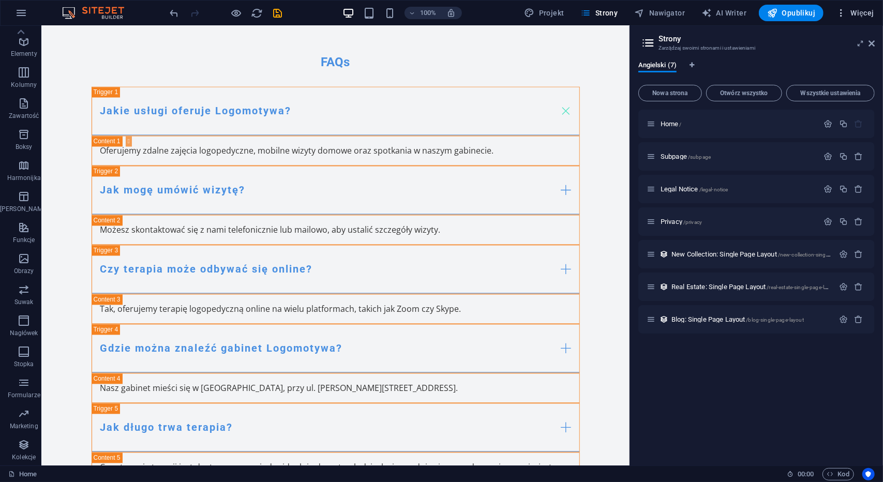
click at [865, 13] on span "Więcej" at bounding box center [854, 13] width 38 height 10
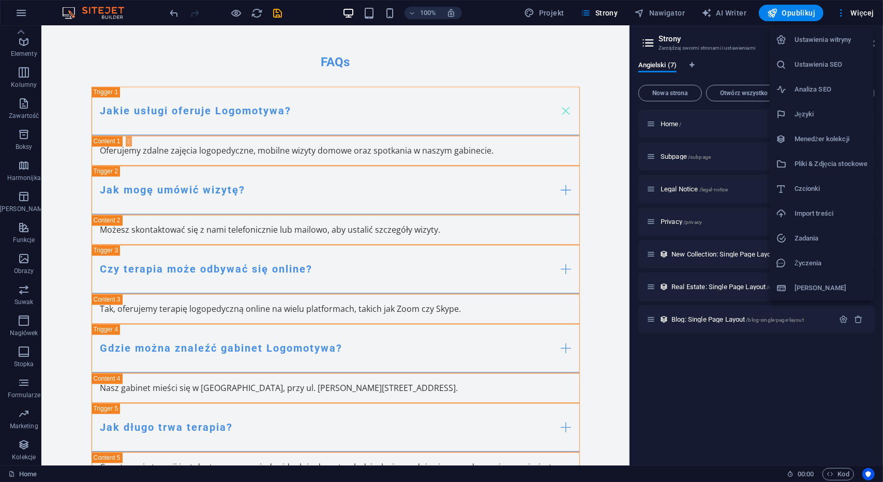
click at [837, 83] on li "Analiza SEO" at bounding box center [821, 89] width 104 height 25
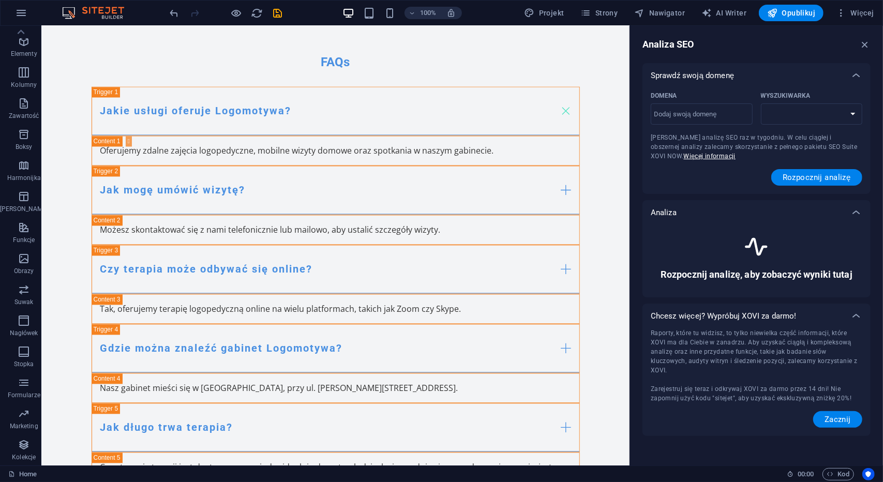
select select "google.com"
click at [787, 118] on select "google.de google.at google.es google.co.uk google.fr google.it google.ch google…" at bounding box center [812, 113] width 102 height 21
click at [791, 55] on div "Analiza SEO Sprawdź swoją domenę Domena ​ Wyszukiwarka google.de google.at goog…" at bounding box center [756, 245] width 253 height 439
click at [861, 19] on button "Więcej" at bounding box center [854, 13] width 47 height 17
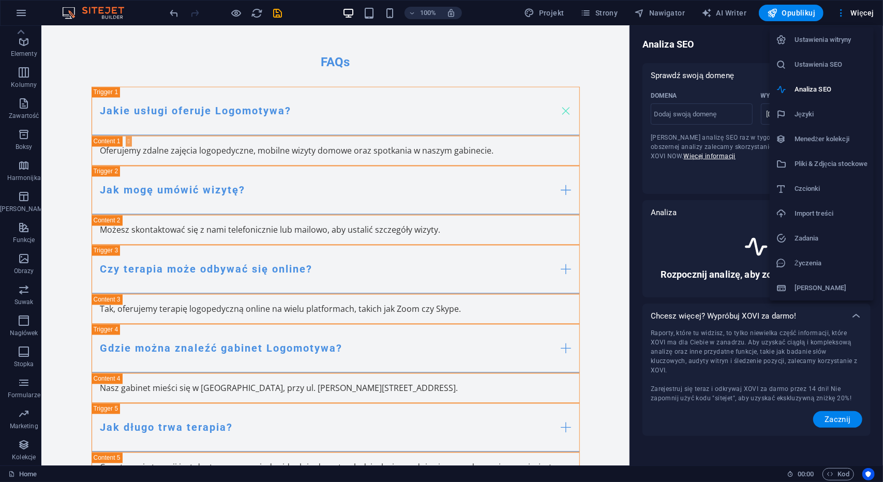
click at [808, 291] on h6 "Dane" at bounding box center [830, 288] width 73 height 12
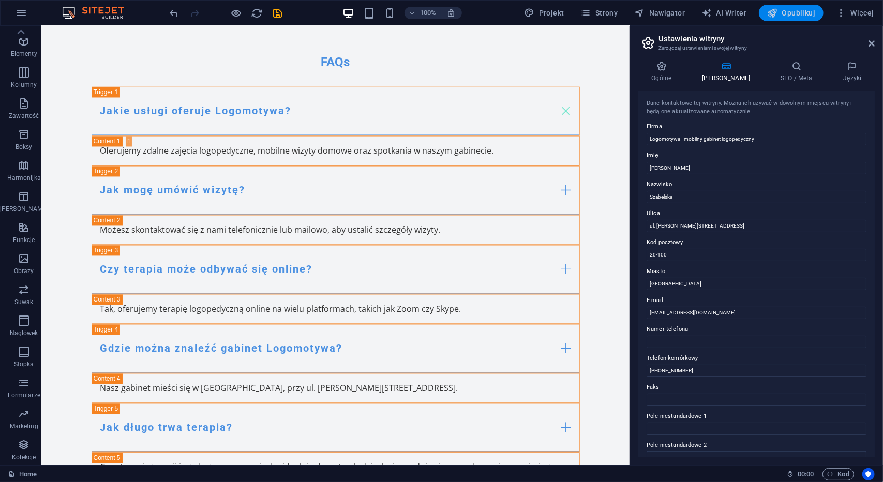
click at [782, 17] on span "Opublikuj" at bounding box center [791, 13] width 48 height 10
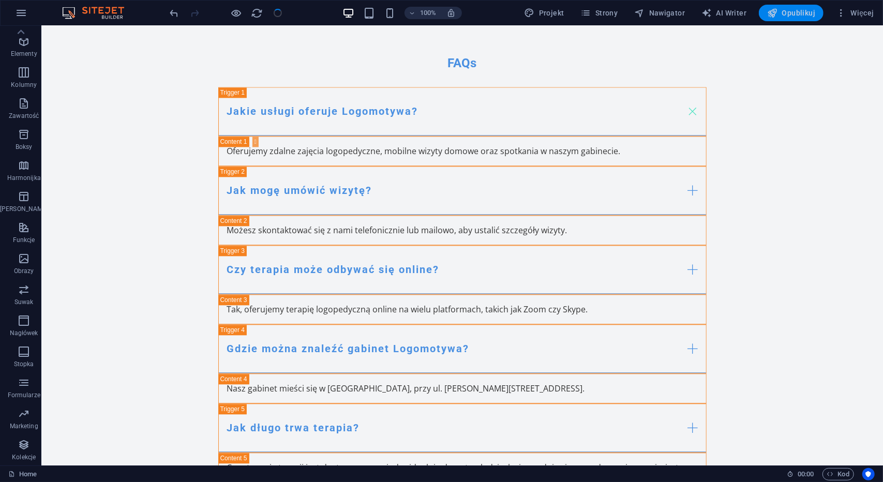
click at [788, 10] on span "Opublikuj" at bounding box center [791, 13] width 48 height 10
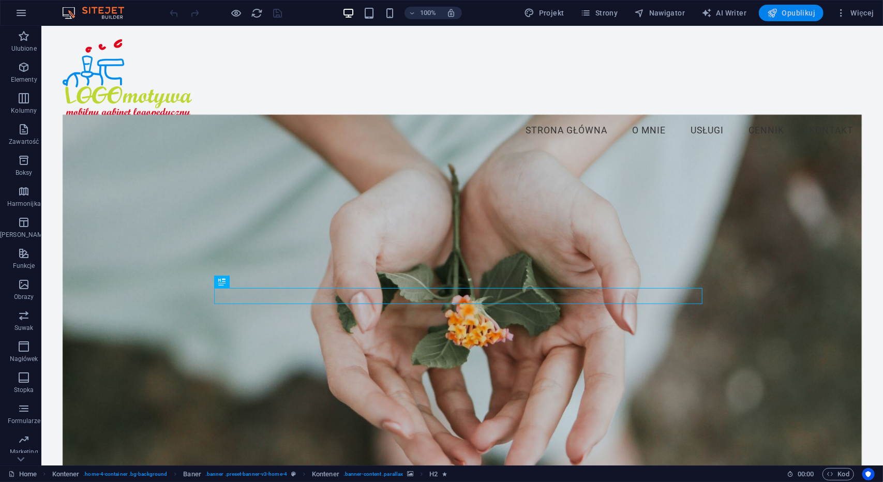
click at [799, 15] on span "Opublikuj" at bounding box center [791, 13] width 48 height 10
click at [853, 13] on span "Więcej" at bounding box center [854, 13] width 38 height 10
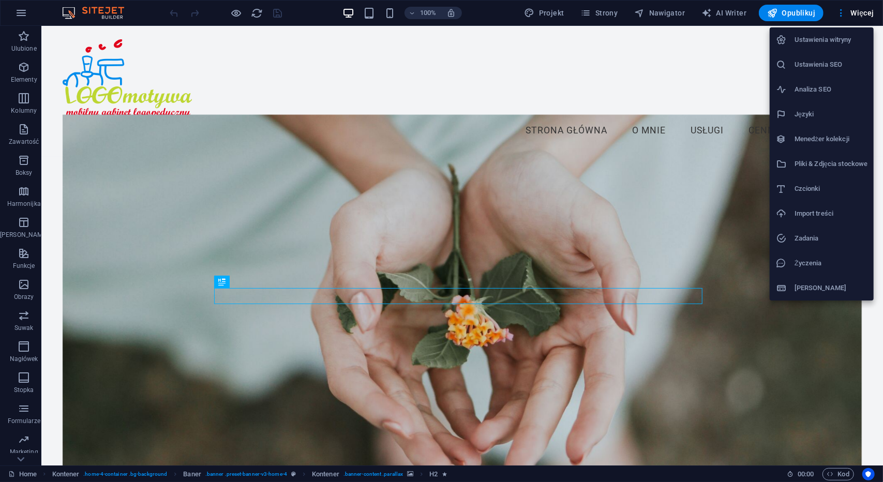
click at [825, 44] on h6 "Ustawienia witryny" at bounding box center [830, 40] width 73 height 12
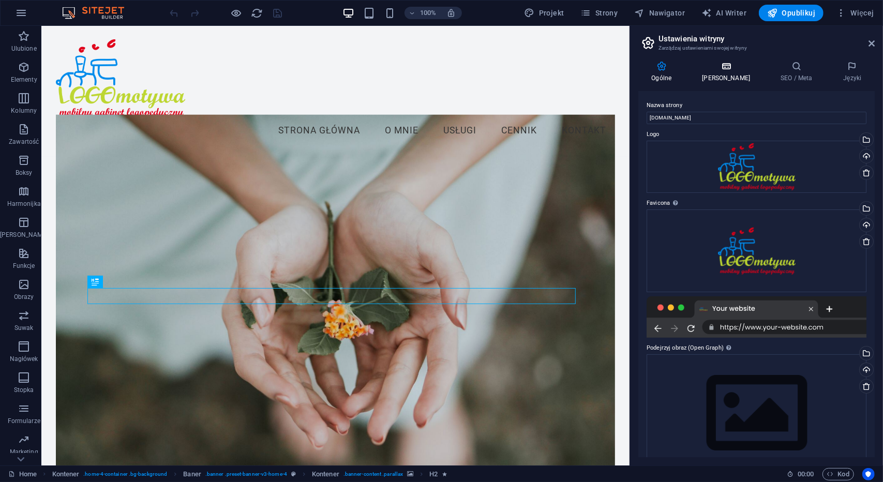
click at [728, 67] on icon at bounding box center [726, 66] width 74 height 10
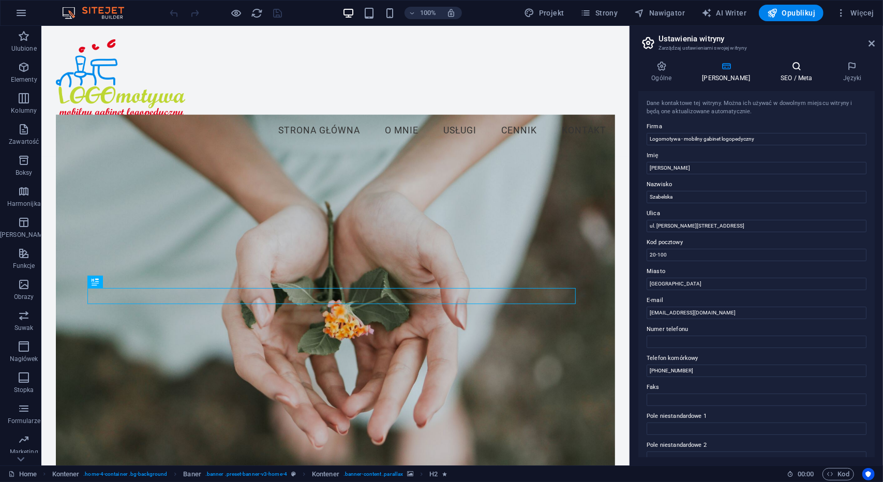
click at [790, 69] on icon at bounding box center [796, 66] width 58 height 10
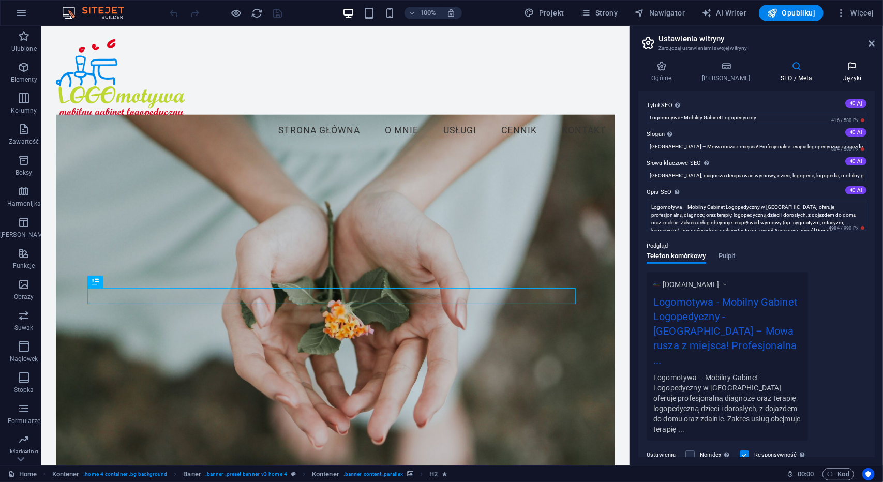
click at [852, 71] on h4 "Języki" at bounding box center [851, 72] width 45 height 22
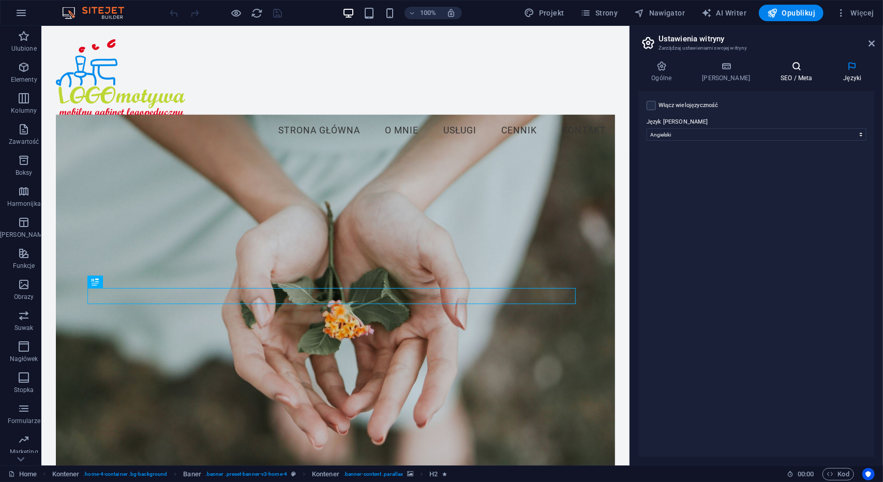
click at [769, 72] on h4 "SEO / Meta" at bounding box center [798, 72] width 63 height 22
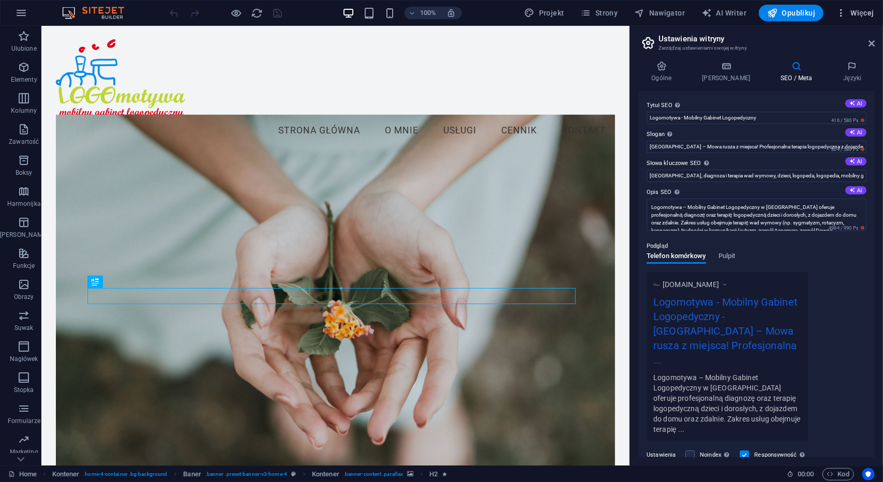
click at [850, 17] on span "Więcej" at bounding box center [854, 13] width 38 height 10
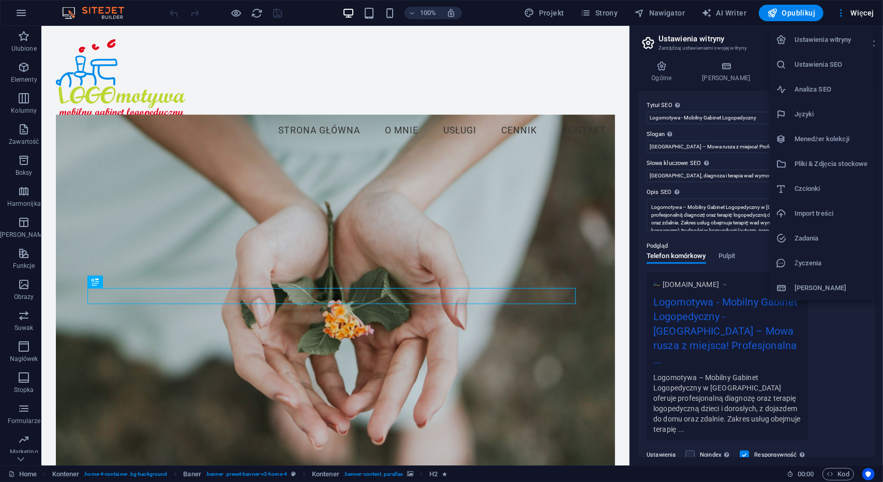
click at [16, 46] on div at bounding box center [441, 241] width 883 height 482
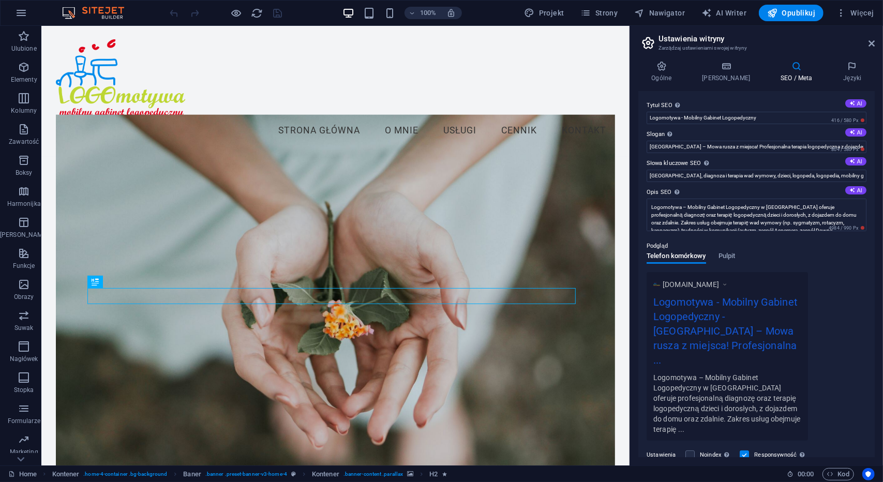
click at [21, 37] on icon "button" at bounding box center [24, 36] width 12 height 12
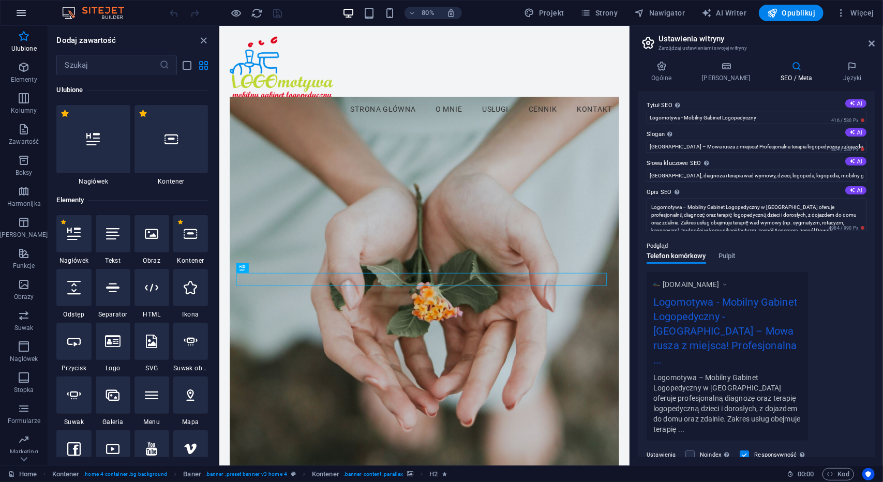
click at [25, 7] on icon "button" at bounding box center [21, 13] width 12 height 12
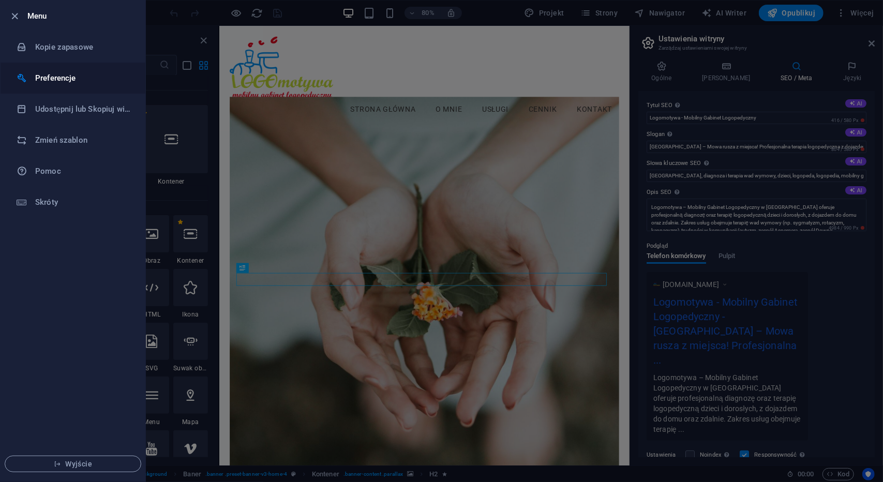
click at [47, 75] on h6 "Preferencje" at bounding box center [83, 78] width 96 height 12
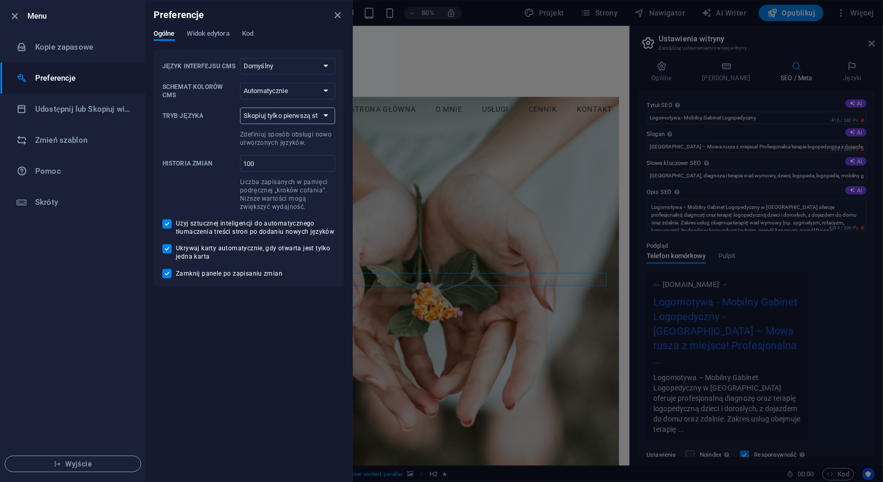
click at [265, 115] on select "Skopiuj tylko pierwszą stronę Skopiuj wszystkie strony" at bounding box center [287, 116] width 95 height 17
click at [216, 35] on span "Widok edytora" at bounding box center [208, 34] width 42 height 14
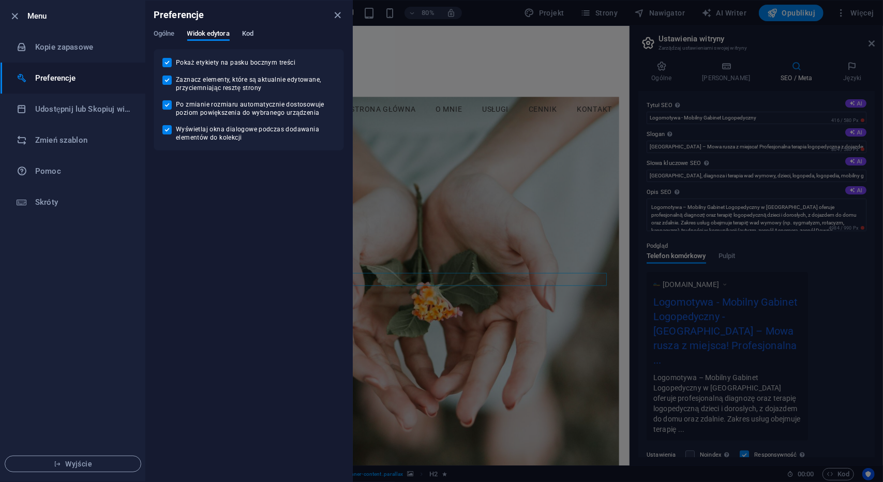
click at [250, 29] on span "Kod" at bounding box center [247, 34] width 11 height 14
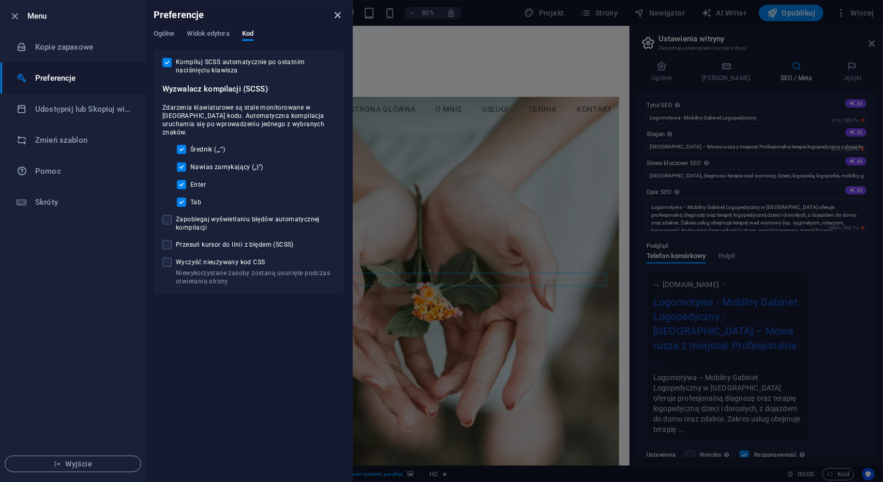
click at [333, 16] on icon "close" at bounding box center [338, 15] width 12 height 12
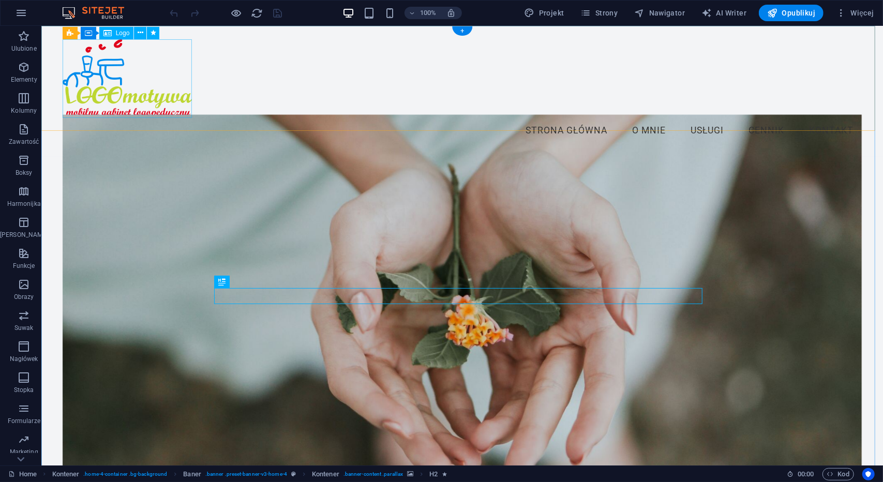
click at [97, 47] on div at bounding box center [461, 78] width 799 height 79
click at [142, 32] on icon at bounding box center [141, 32] width 6 height 11
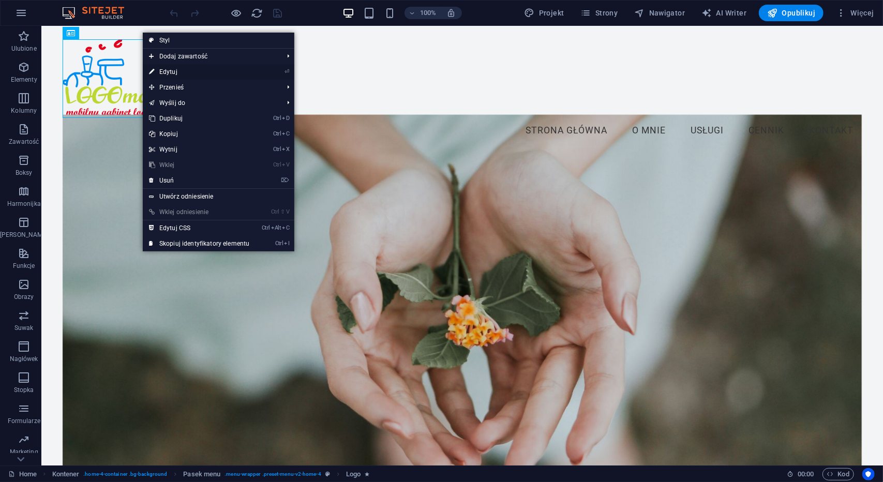
click at [186, 69] on link "⏎ Edytuj" at bounding box center [199, 72] width 113 height 16
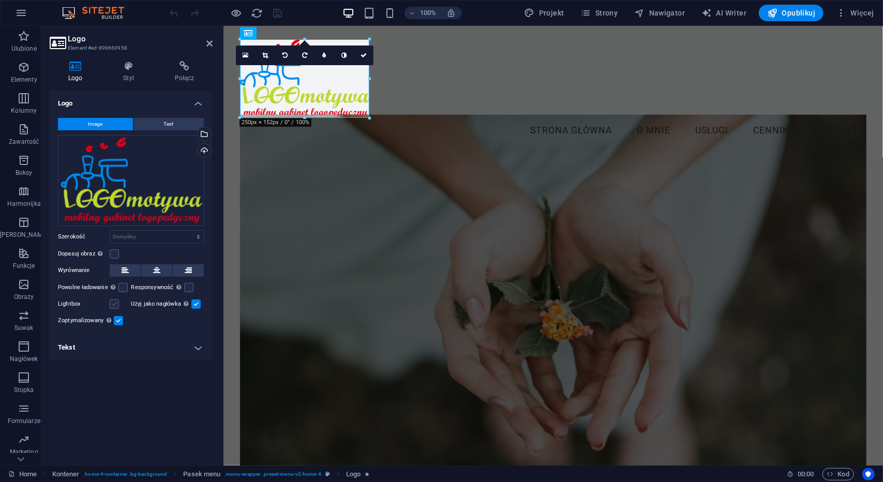
click at [115, 303] on label at bounding box center [114, 303] width 9 height 9
click at [0, 0] on input "Lightbox" at bounding box center [0, 0] width 0 height 0
click at [116, 302] on label at bounding box center [114, 303] width 9 height 9
click at [0, 0] on input "Lightbox" at bounding box center [0, 0] width 0 height 0
click at [133, 69] on icon at bounding box center [129, 66] width 48 height 10
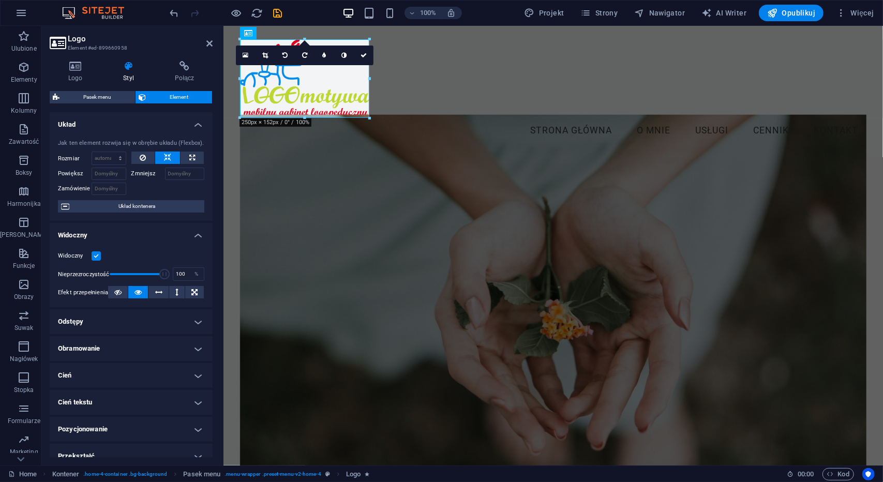
scroll to position [92, 0]
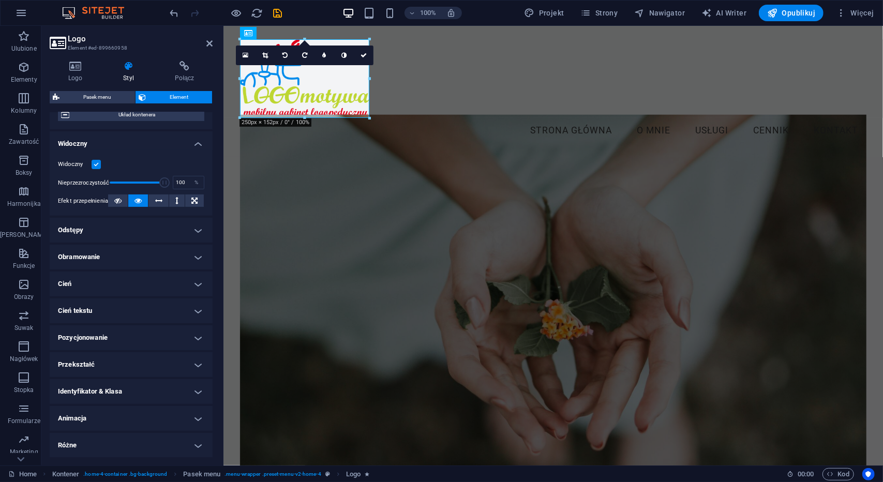
click at [162, 413] on h4 "Animacja" at bounding box center [131, 418] width 163 height 25
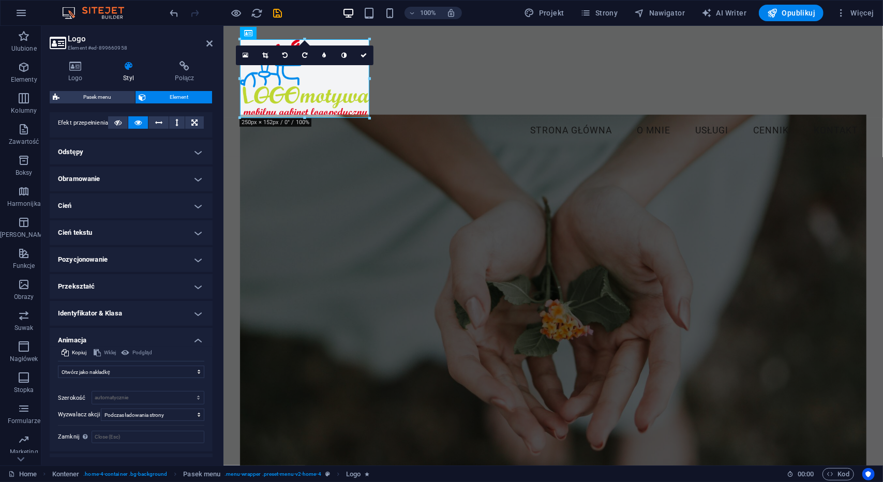
scroll to position [173, 0]
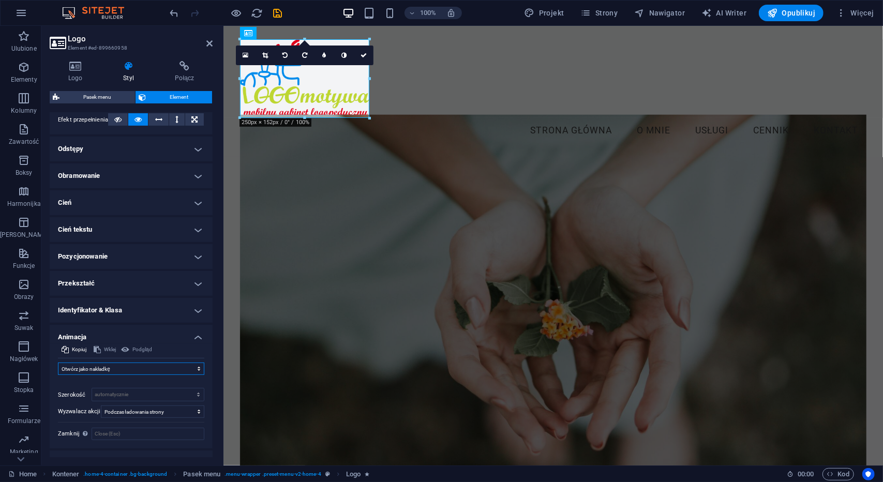
click at [157, 366] on select "Nie animuj Pokaż / Ukryj Przesuń w górę/w dół Powiększ/oddal Przesuń od lewej d…" at bounding box center [131, 368] width 146 height 12
click at [58, 362] on select "Nie animuj Pokaż / Ukryj Przesuń w górę/w dół Powiększ/oddal Przesuń od lewej d…" at bounding box center [131, 368] width 146 height 12
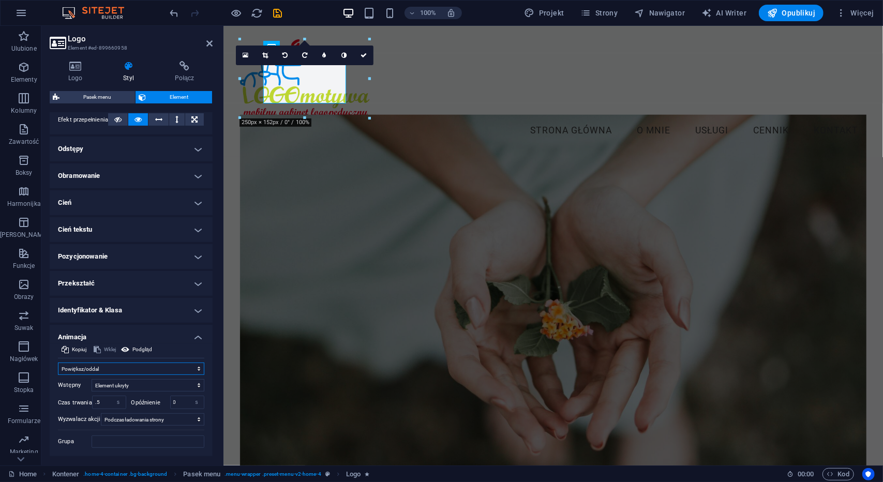
click at [193, 363] on select "Nie animuj Pokaż / Ukryj Przesuń w górę/w dół Powiększ/oddal Przesuń od lewej d…" at bounding box center [131, 368] width 146 height 12
click at [58, 362] on select "Nie animuj Pokaż / Ukryj Przesuń w górę/w dół Powiększ/oddal Przesuń od lewej d…" at bounding box center [131, 368] width 146 height 12
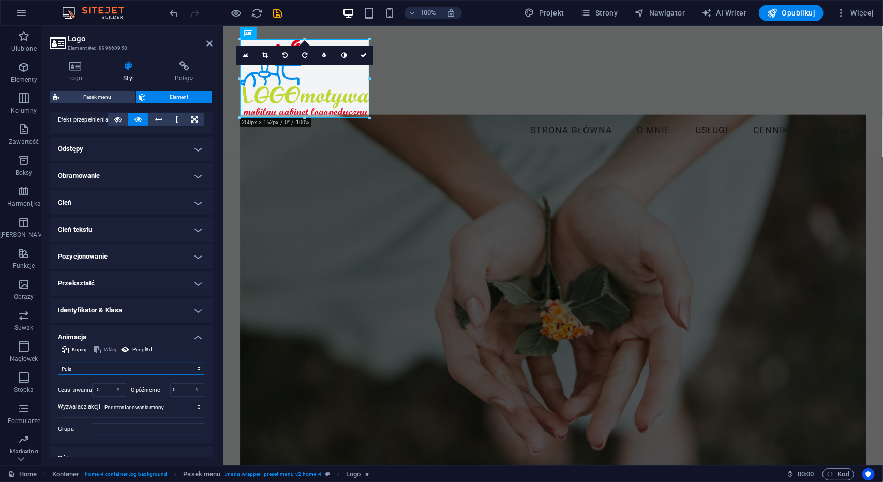
click at [186, 369] on select "Nie animuj Pokaż / Ukryj Przesuń w górę/w dół Powiększ/oddal Przesuń od lewej d…" at bounding box center [131, 368] width 146 height 12
click at [58, 362] on select "Nie animuj Pokaż / Ukryj Przesuń w górę/w dół Powiększ/oddal Przesuń od lewej d…" at bounding box center [131, 368] width 146 height 12
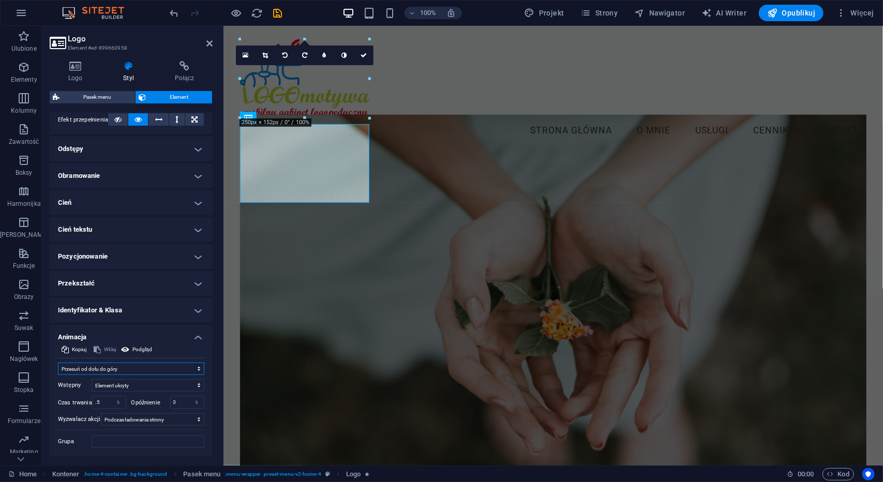
click at [103, 367] on select "Nie animuj Pokaż / Ukryj Przesuń w górę/w dół Powiększ/oddal Przesuń od lewej d…" at bounding box center [131, 368] width 146 height 12
select select "move-right-to-left"
click at [58, 362] on select "Nie animuj Pokaż / Ukryj Przesuń w górę/w dół Powiększ/oddal Przesuń od lewej d…" at bounding box center [131, 368] width 146 height 12
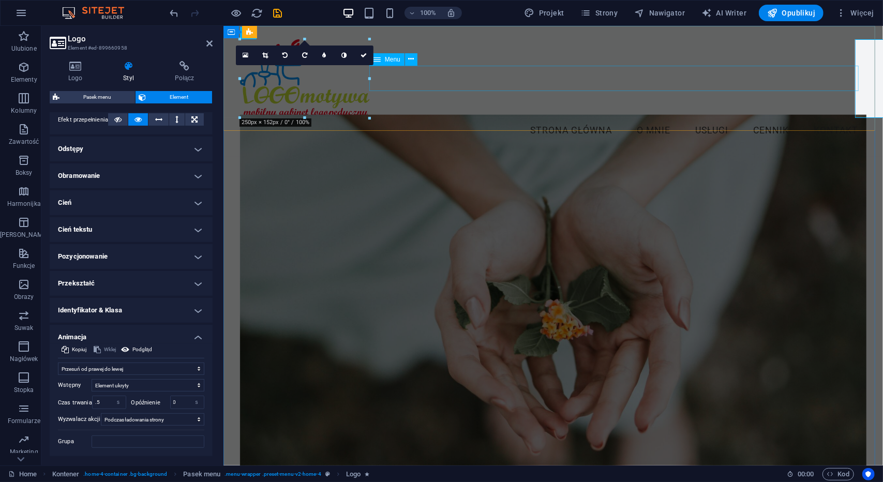
click at [513, 117] on nav "Strona Główna O Mnie Usługi Cennik Kontakt" at bounding box center [552, 130] width 626 height 26
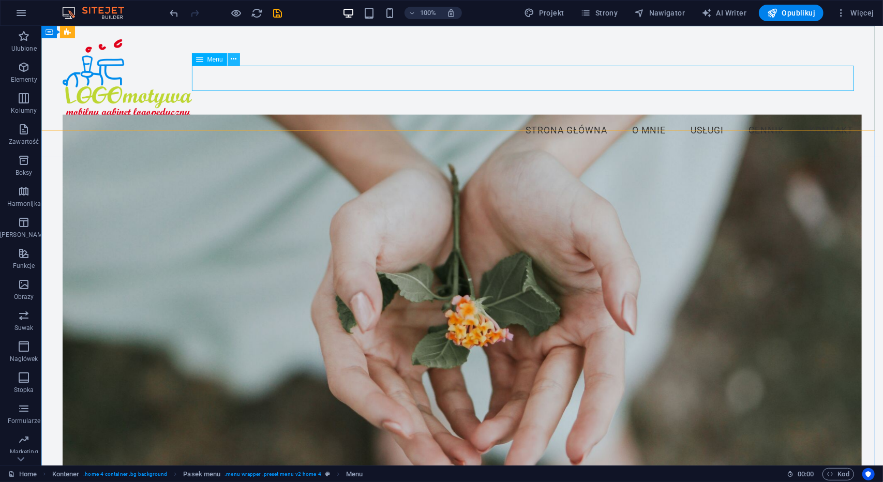
click at [236, 58] on icon at bounding box center [234, 59] width 6 height 11
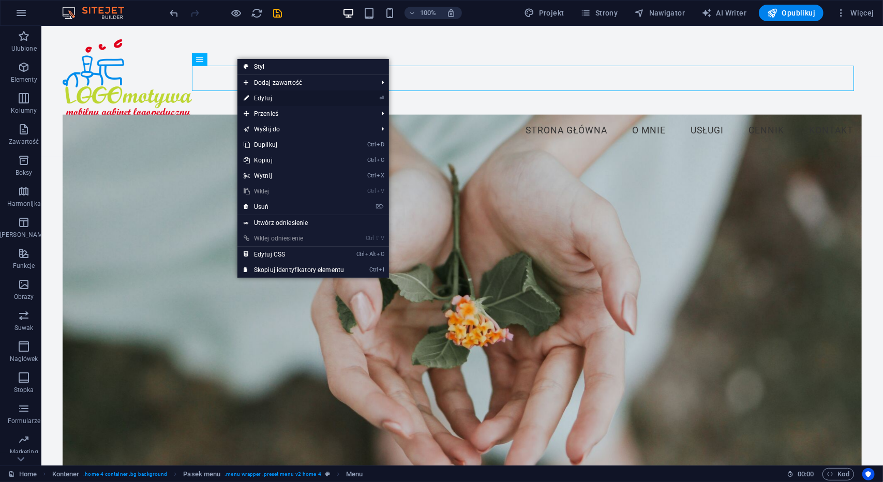
click at [253, 96] on link "⏎ Edytuj" at bounding box center [293, 98] width 113 height 16
select select
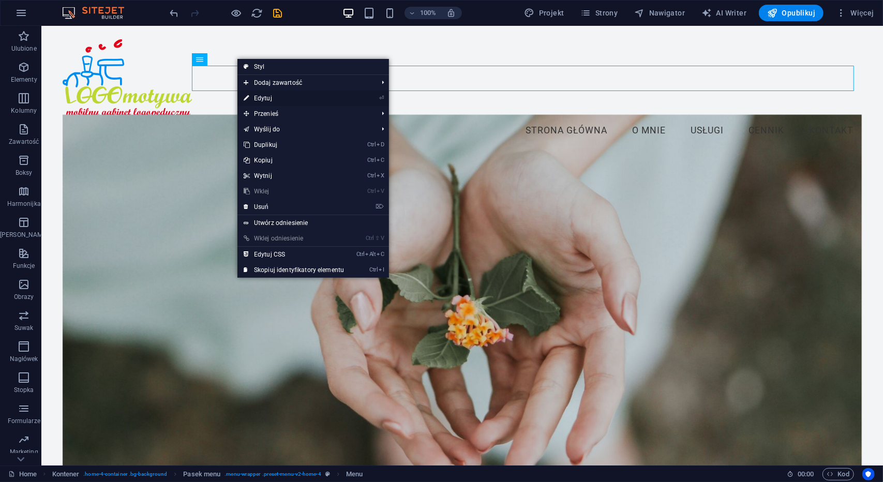
select select
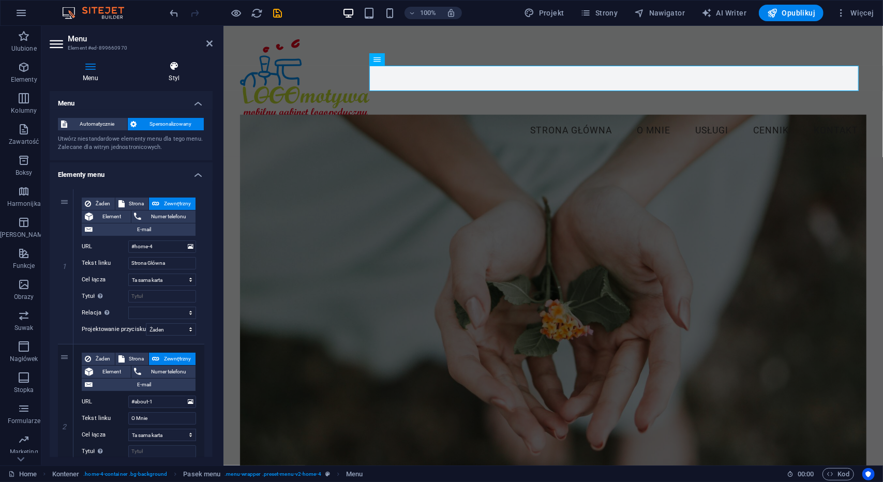
click at [172, 80] on h4 "Styl" at bounding box center [174, 72] width 77 height 22
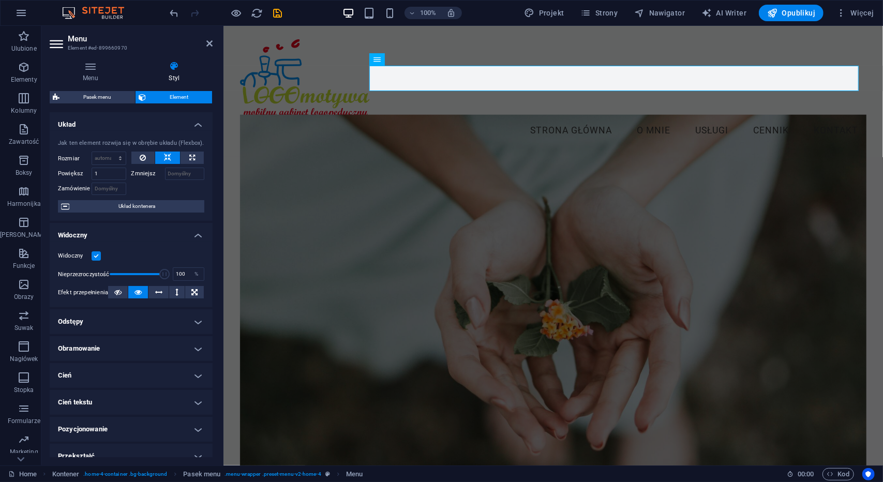
drag, startPoint x: 213, startPoint y: 374, endPoint x: 212, endPoint y: 425, distance: 51.7
click at [213, 428] on div "Menu Styl Menu Automatycznie Spersonalizowany Utwórz niestandardowe elementy me…" at bounding box center [130, 259] width 179 height 413
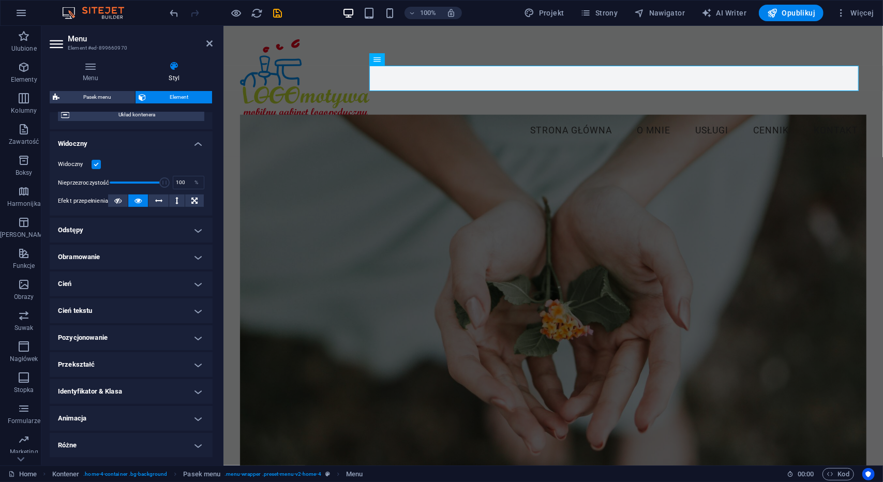
click at [143, 422] on h4 "Animacja" at bounding box center [131, 418] width 163 height 25
click at [186, 452] on select "Nie animuj Pokaż / Ukryj Przesuń w górę/w dół Powiększ/oddal Przesuń od lewej d…" at bounding box center [131, 450] width 146 height 12
select select "move-left-to-right"
click at [58, 444] on select "Nie animuj Pokaż / Ukryj Przesuń w górę/w dół Powiększ/oddal Przesuń od lewej d…" at bounding box center [131, 450] width 146 height 12
select select "scroll"
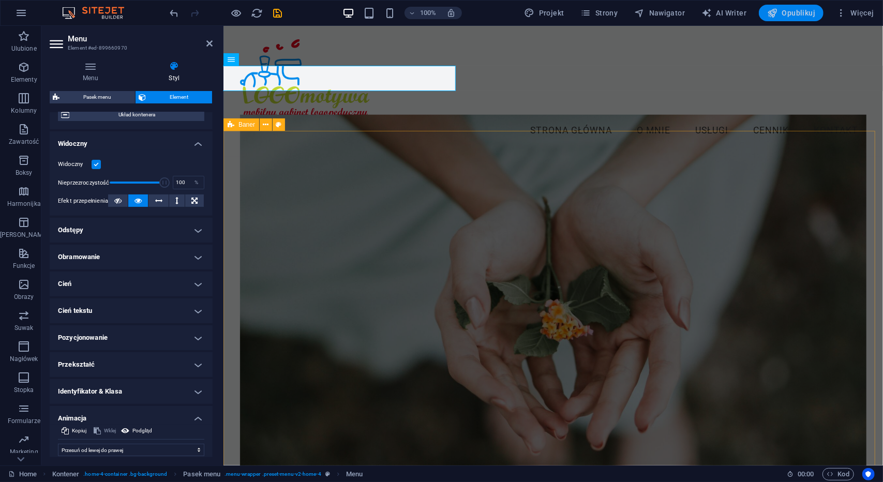
click at [797, 7] on button "Opublikuj" at bounding box center [790, 13] width 65 height 17
